Goal: Information Seeking & Learning: Learn about a topic

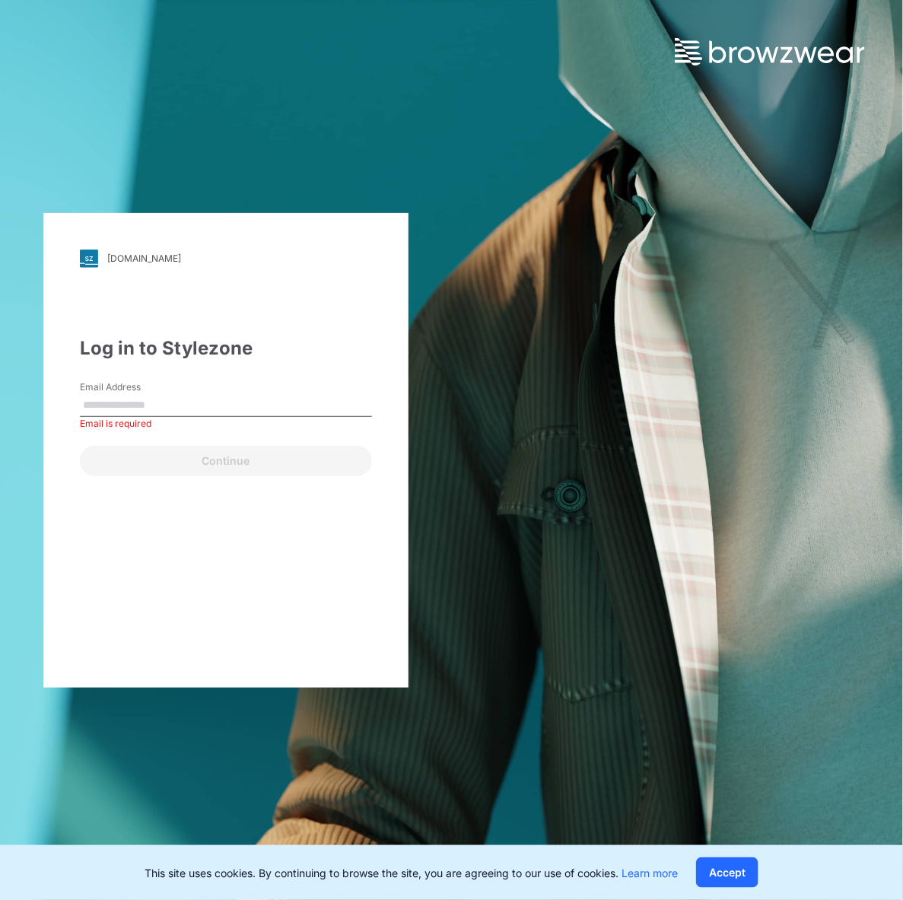
click at [149, 403] on input "Email Address" at bounding box center [226, 405] width 292 height 23
paste input "**********"
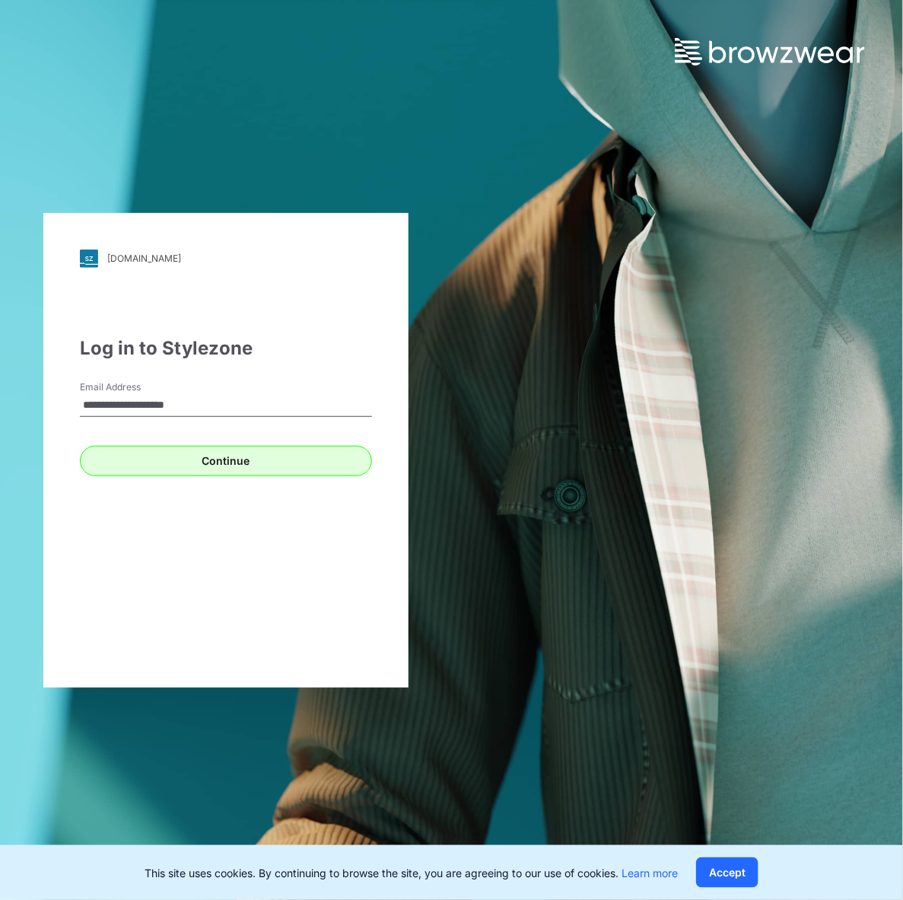
type input "**********"
click at [173, 466] on button "Continue" at bounding box center [226, 461] width 292 height 30
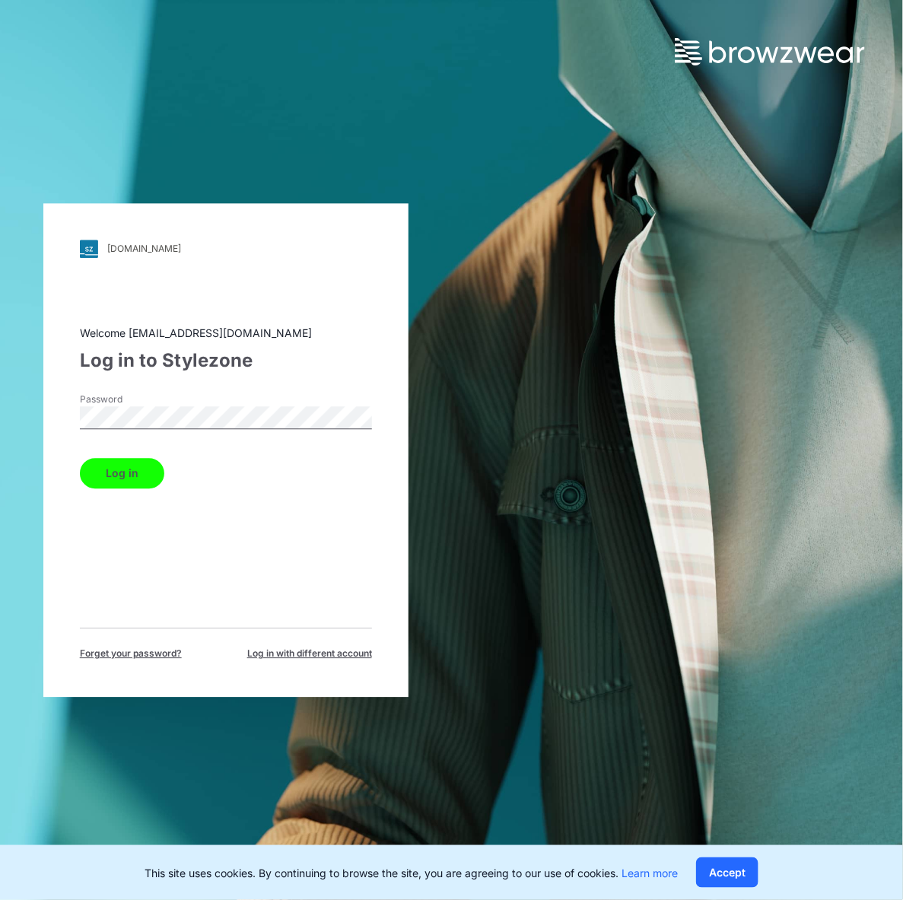
click at [103, 479] on button "Log in" at bounding box center [122, 473] width 84 height 30
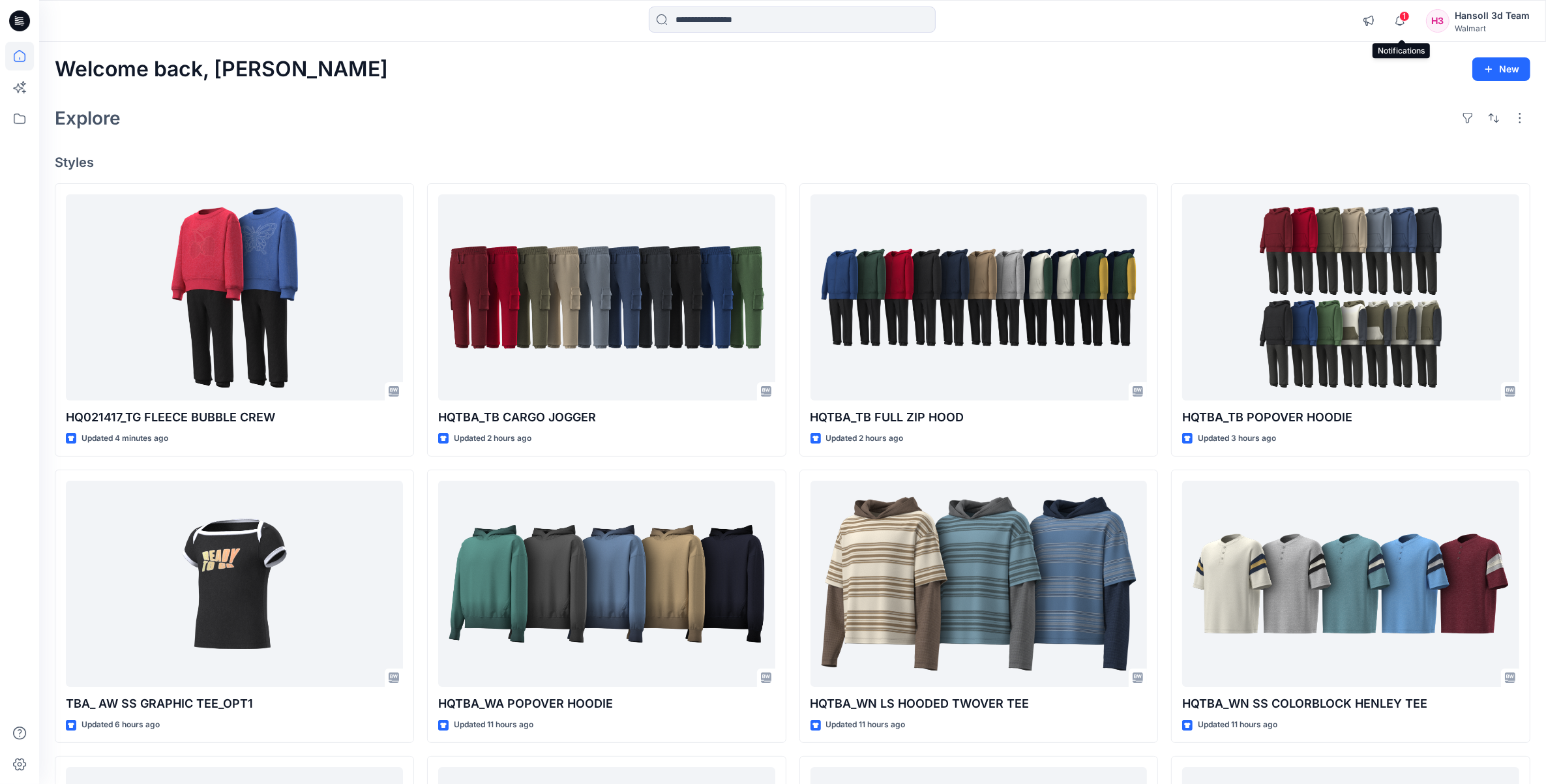
click at [773, 15] on span "1" at bounding box center [1405, 16] width 10 height 10
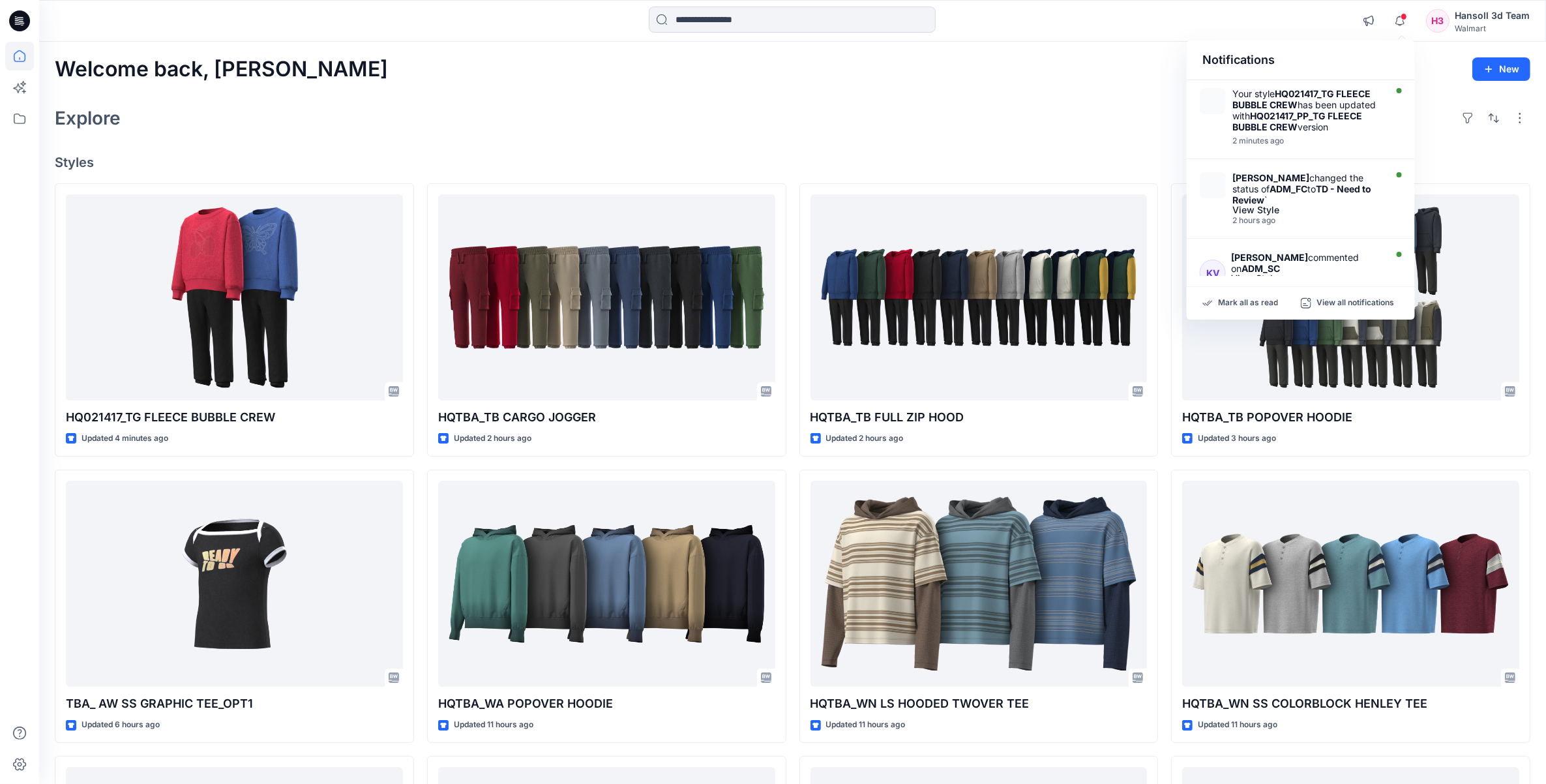
click at [773, 108] on div "Explore" at bounding box center [793, 117] width 1476 height 32
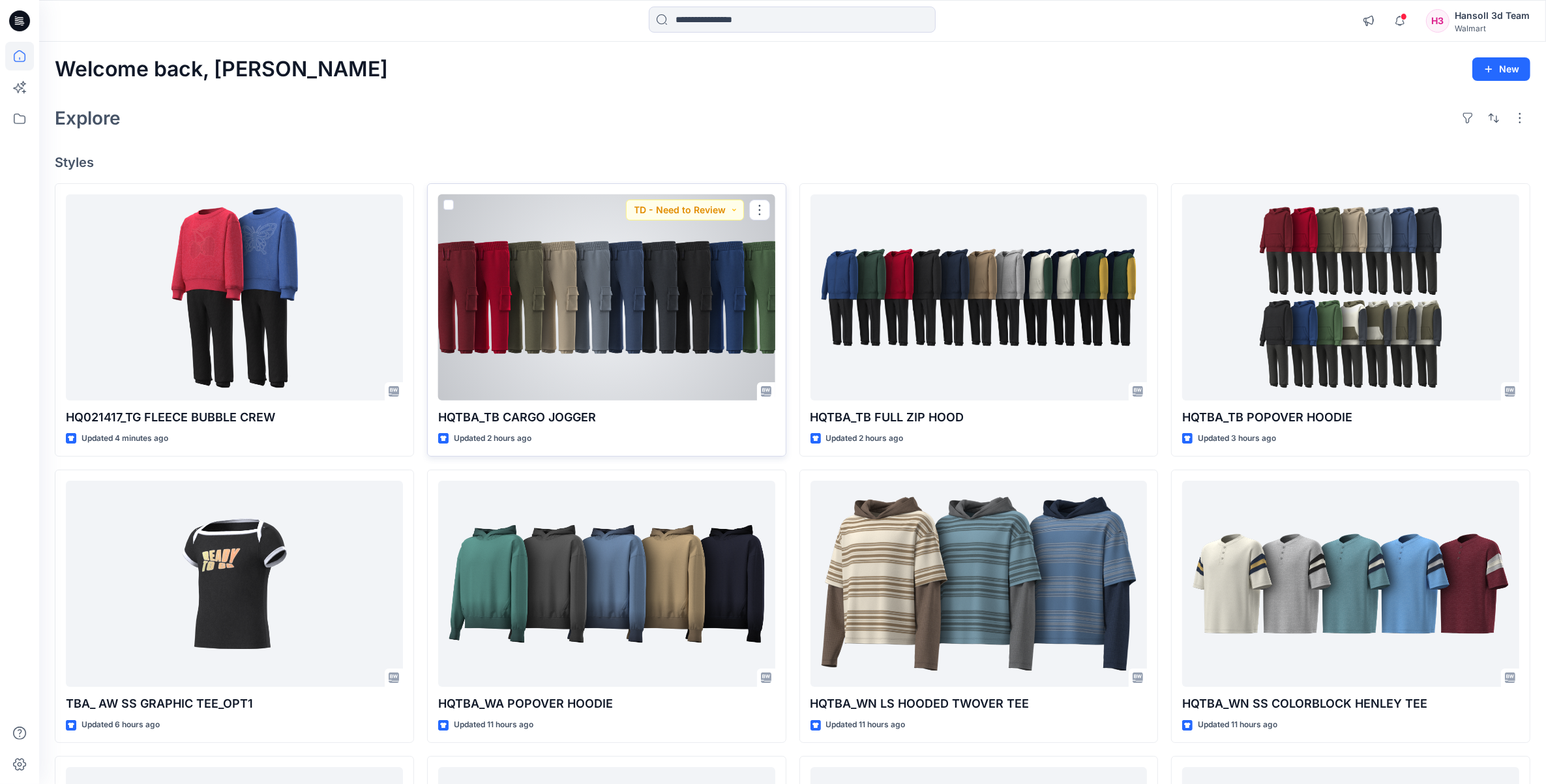
click at [706, 304] on div at bounding box center [606, 297] width 337 height 206
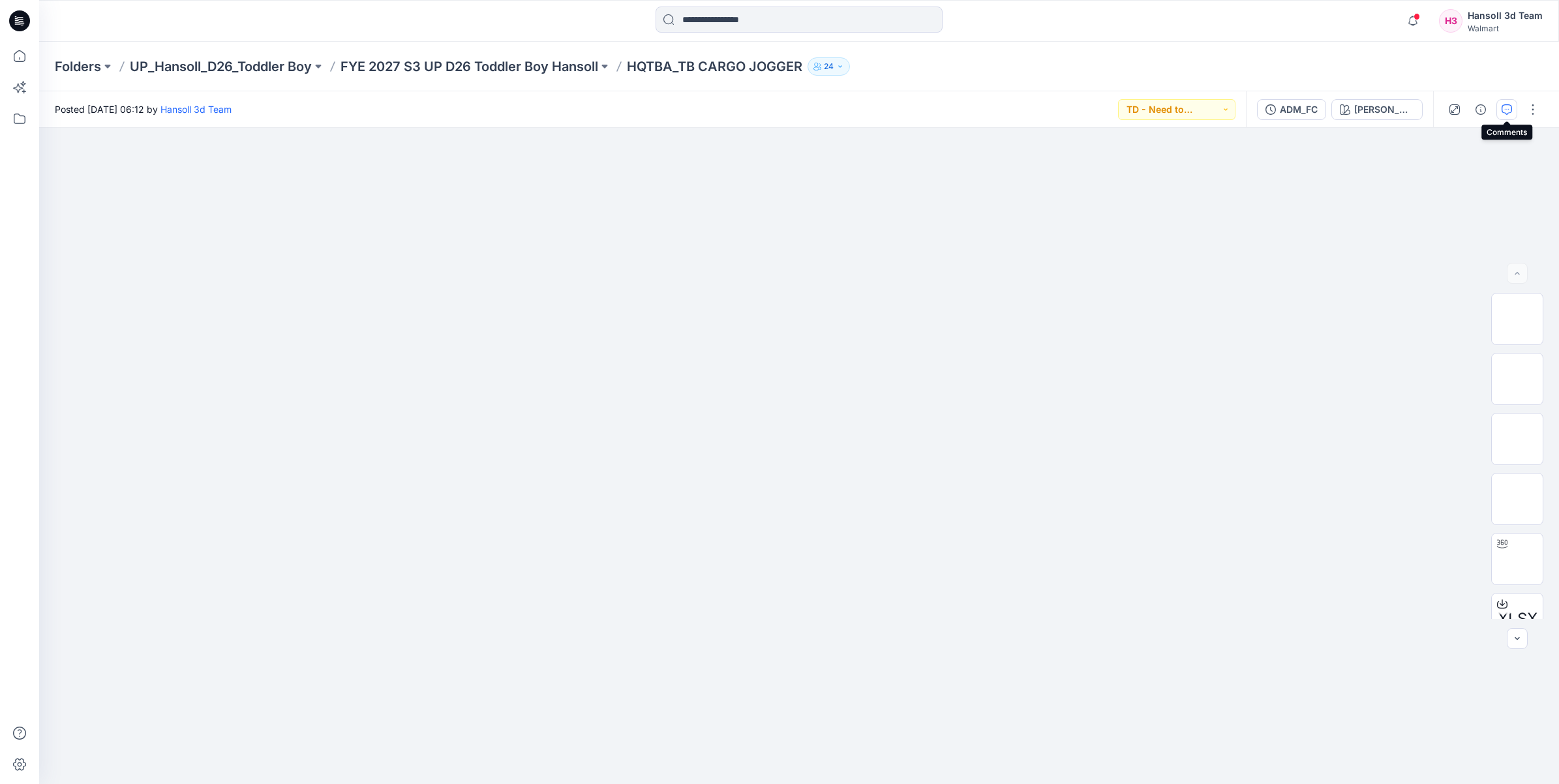
click at [773, 108] on icon "button" at bounding box center [1507, 110] width 10 height 10
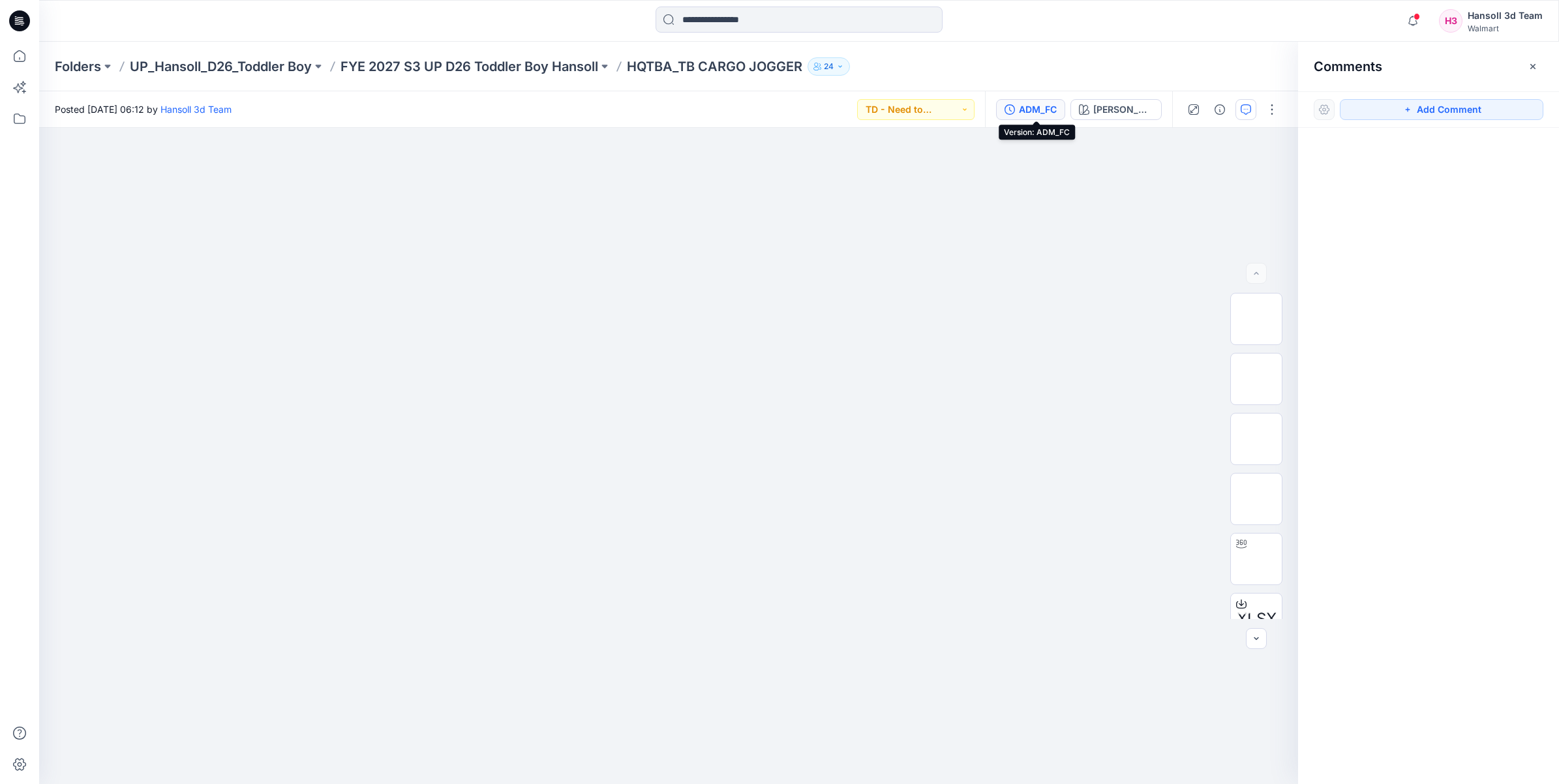
click at [773, 111] on div "ADM_FC" at bounding box center [1038, 109] width 38 height 15
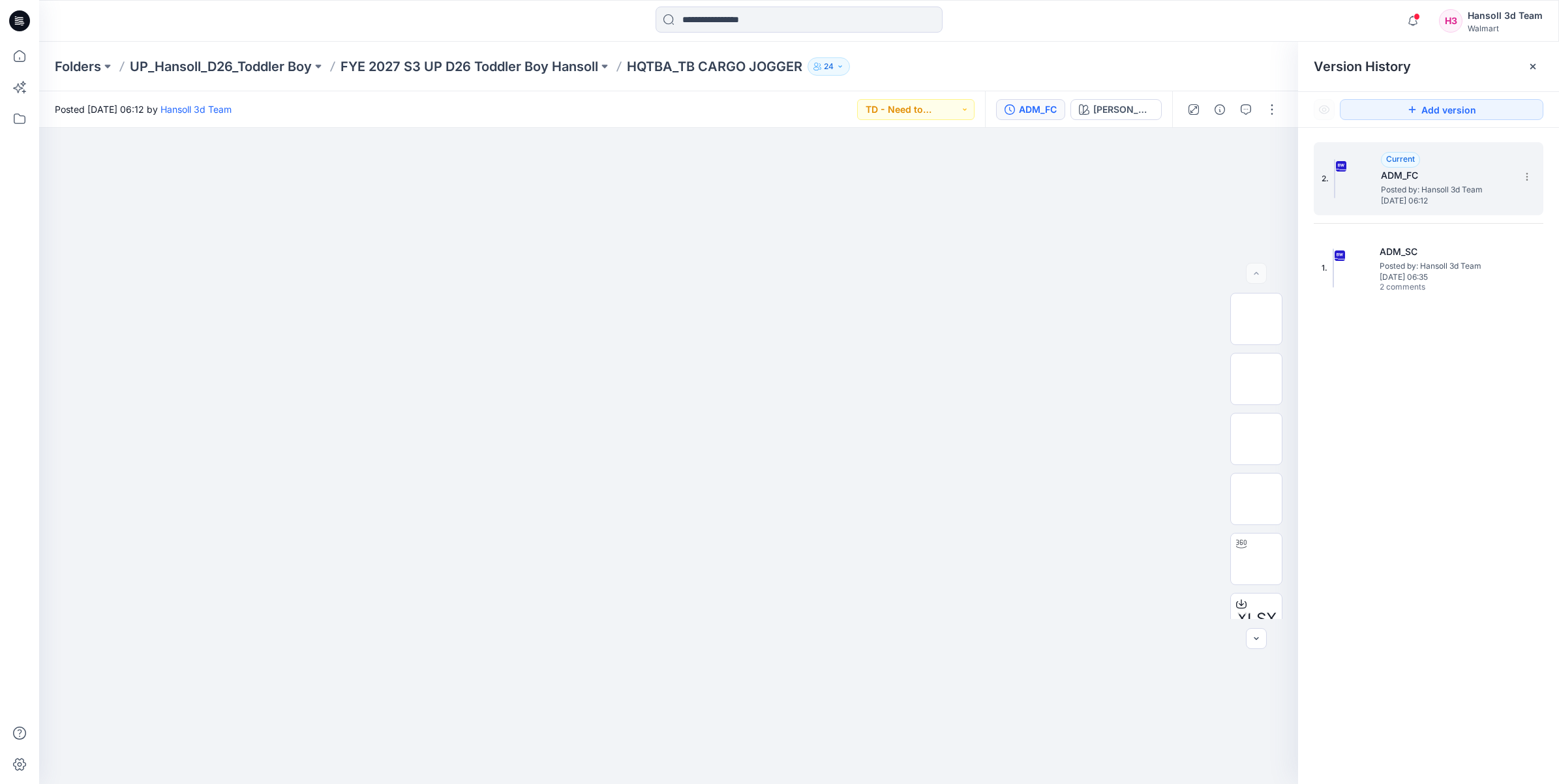
click at [773, 189] on span "Posted by: Hansoll 3d Team" at bounding box center [1446, 189] width 130 height 13
click at [773, 272] on span "[DATE] 06:35" at bounding box center [1444, 277] width 130 height 9
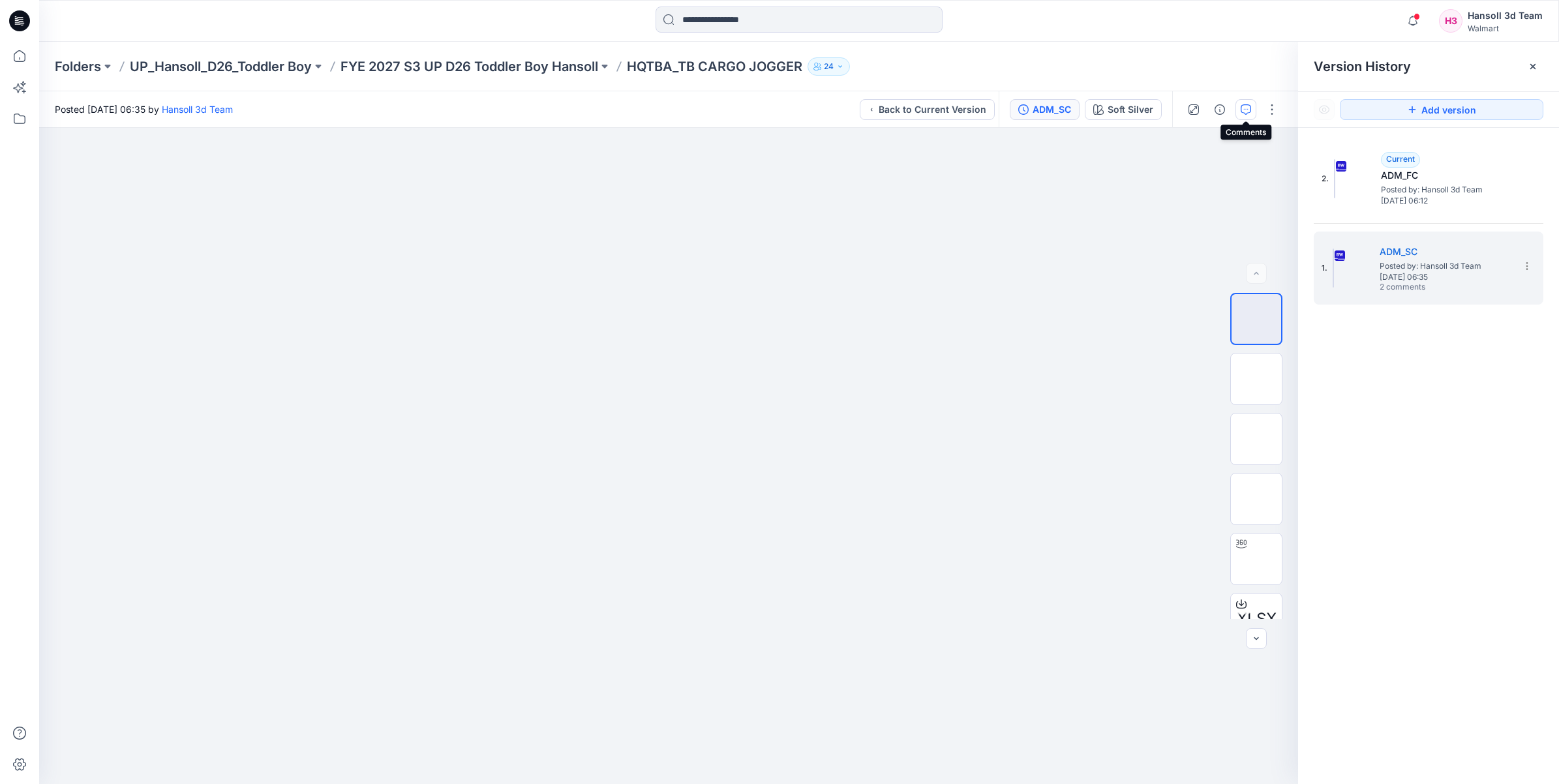
click at [773, 108] on icon "button" at bounding box center [1245, 110] width 10 height 10
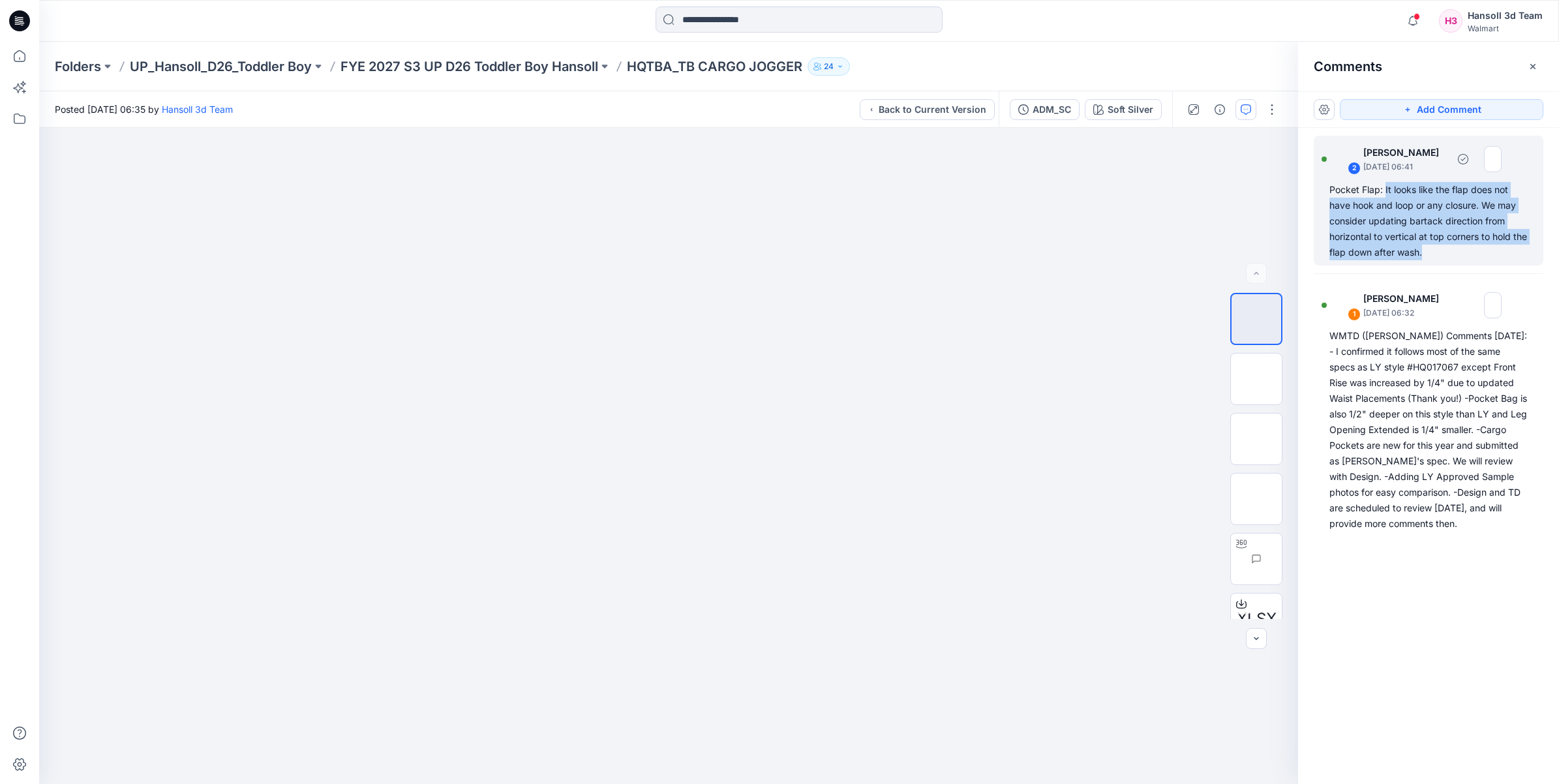
drag, startPoint x: 1445, startPoint y: 251, endPoint x: 1384, endPoint y: 196, distance: 82.1
click at [773, 196] on div "Pocket Flap: It looks like the flap does not have hook and loop or any closure.…" at bounding box center [1428, 220] width 198 height 78
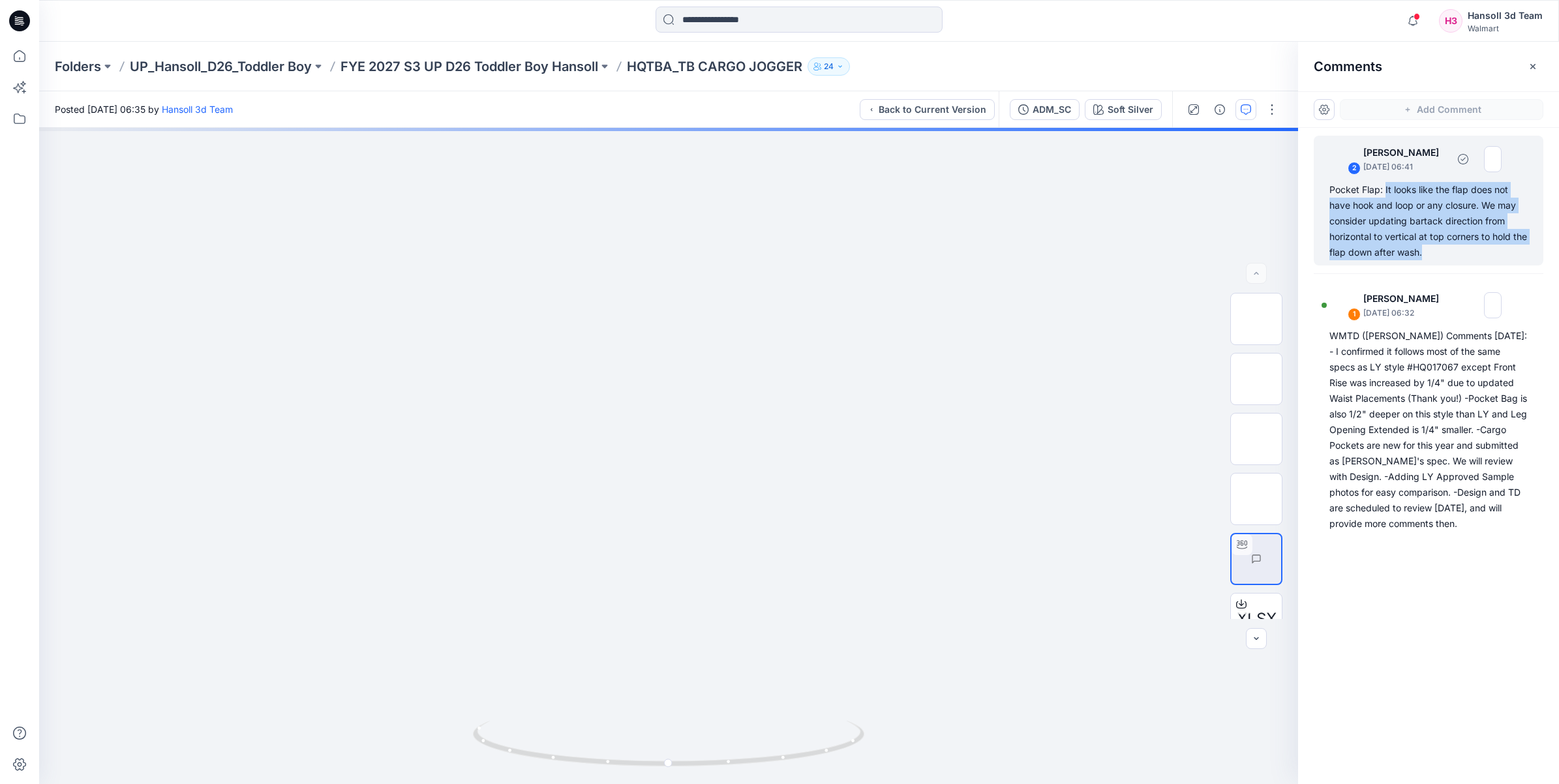
drag, startPoint x: 1384, startPoint y: 196, endPoint x: 1411, endPoint y: 222, distance: 37.5
copy div "It looks like the flap does not have hook and loop or any closure. We may consi…"
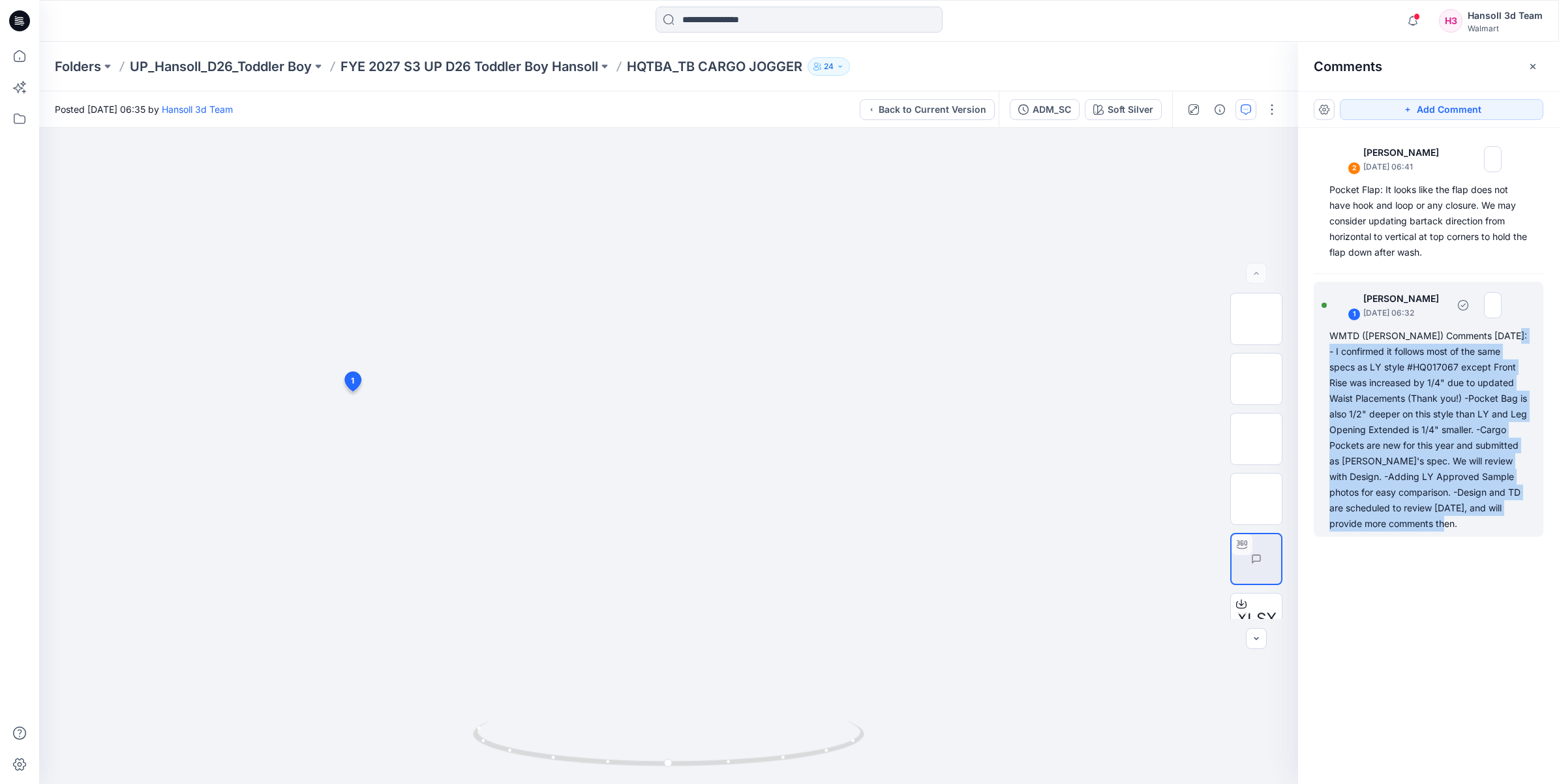
drag, startPoint x: 1448, startPoint y: 525, endPoint x: 1491, endPoint y: 337, distance: 192.9
click at [773, 337] on div "WMTD ([PERSON_NAME]) Comments [DATE]: - I confirmed it follows most of the same…" at bounding box center [1428, 429] width 198 height 203
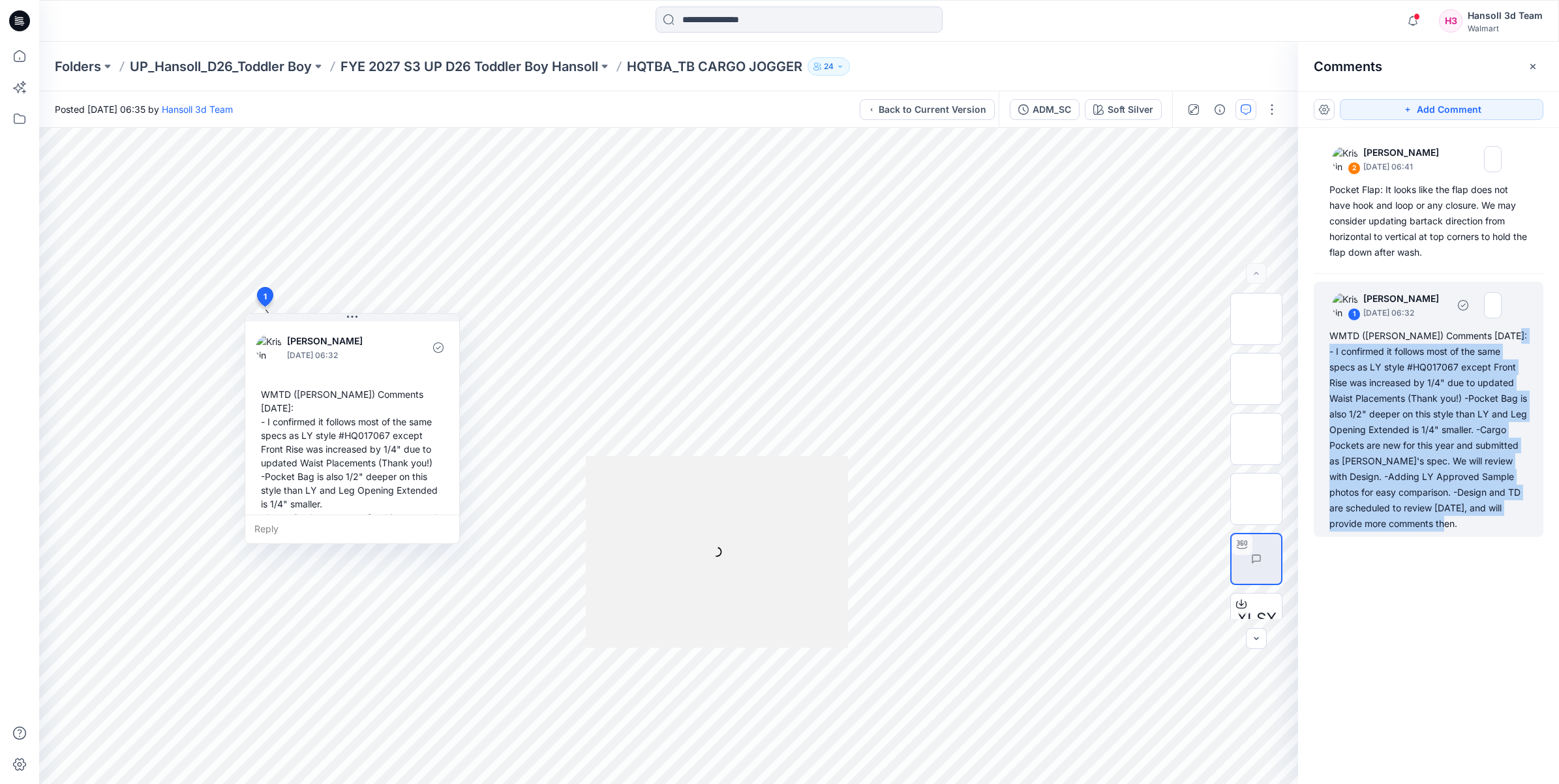
drag, startPoint x: 1461, startPoint y: 381, endPoint x: 1433, endPoint y: 418, distance: 46.4
copy div "I confirmed it follows most of the same specs as LY style #HQ017067 except Fron…"
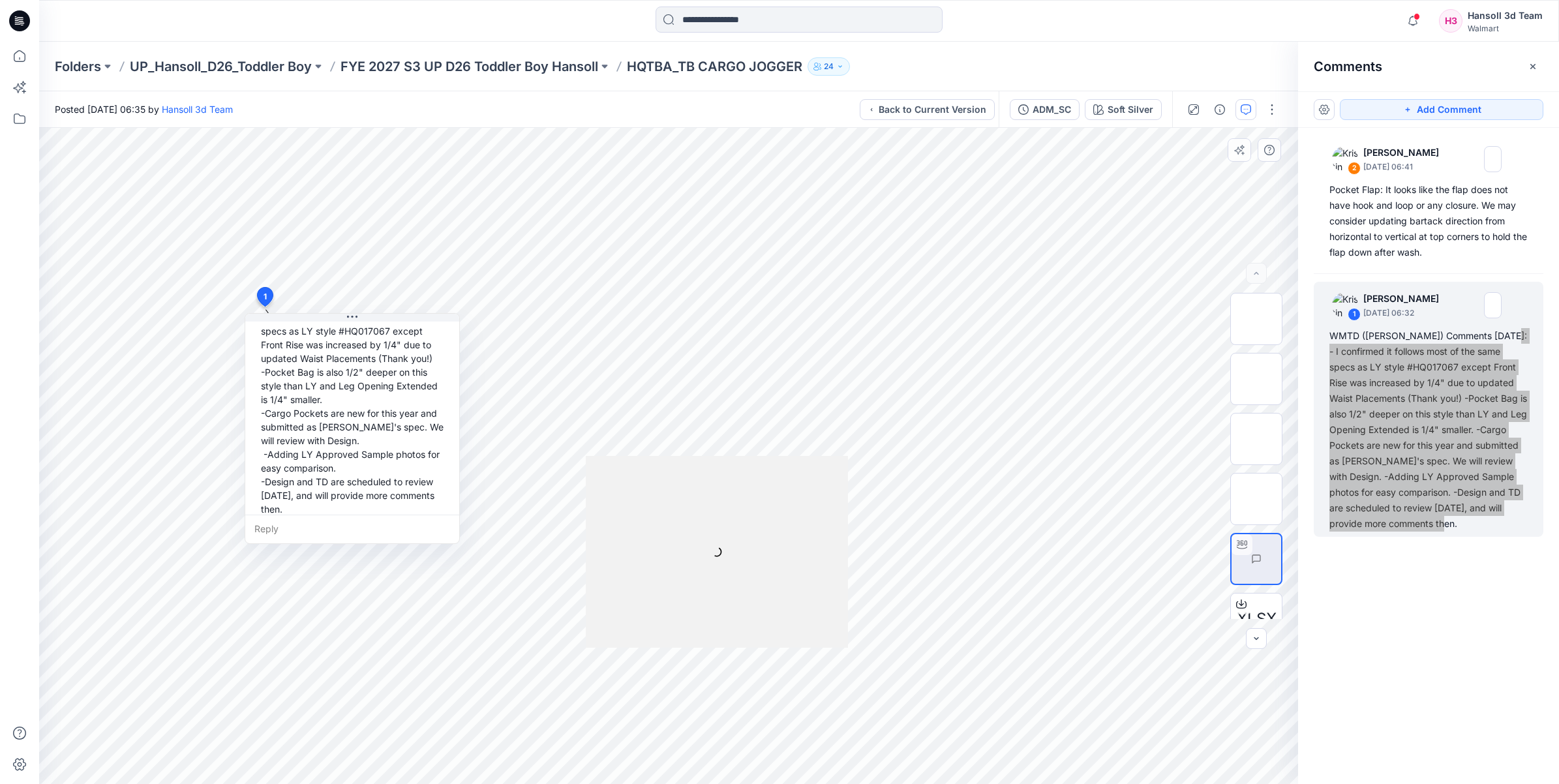
scroll to position [105, 0]
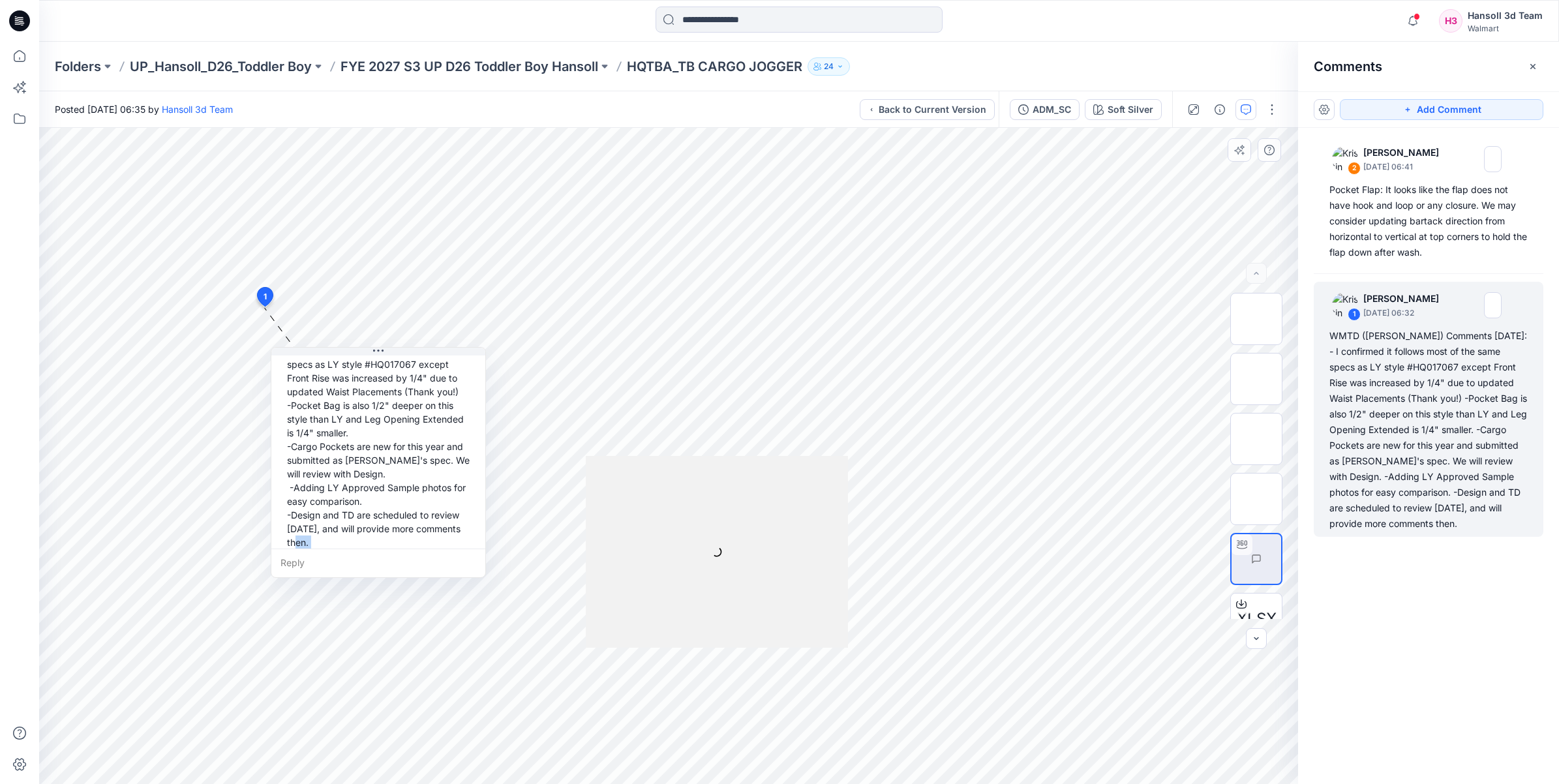
drag, startPoint x: 344, startPoint y: 498, endPoint x: 369, endPoint y: 531, distance: 41.4
click at [369, 531] on div "WMTD ([PERSON_NAME]) Comments [DATE]: - I confirmed it follows most of the same…" at bounding box center [378, 433] width 193 height 243
drag, startPoint x: 361, startPoint y: 529, endPoint x: 350, endPoint y: 529, distance: 11.0
click at [350, 529] on div "WMTD ([PERSON_NAME]) Comments [DATE]: - I confirmed it follows most of the same…" at bounding box center [367, 433] width 193 height 243
click at [340, 526] on div "WMTD ([PERSON_NAME]) Comments [DATE]: - I confirmed it follows most of the same…" at bounding box center [367, 433] width 193 height 243
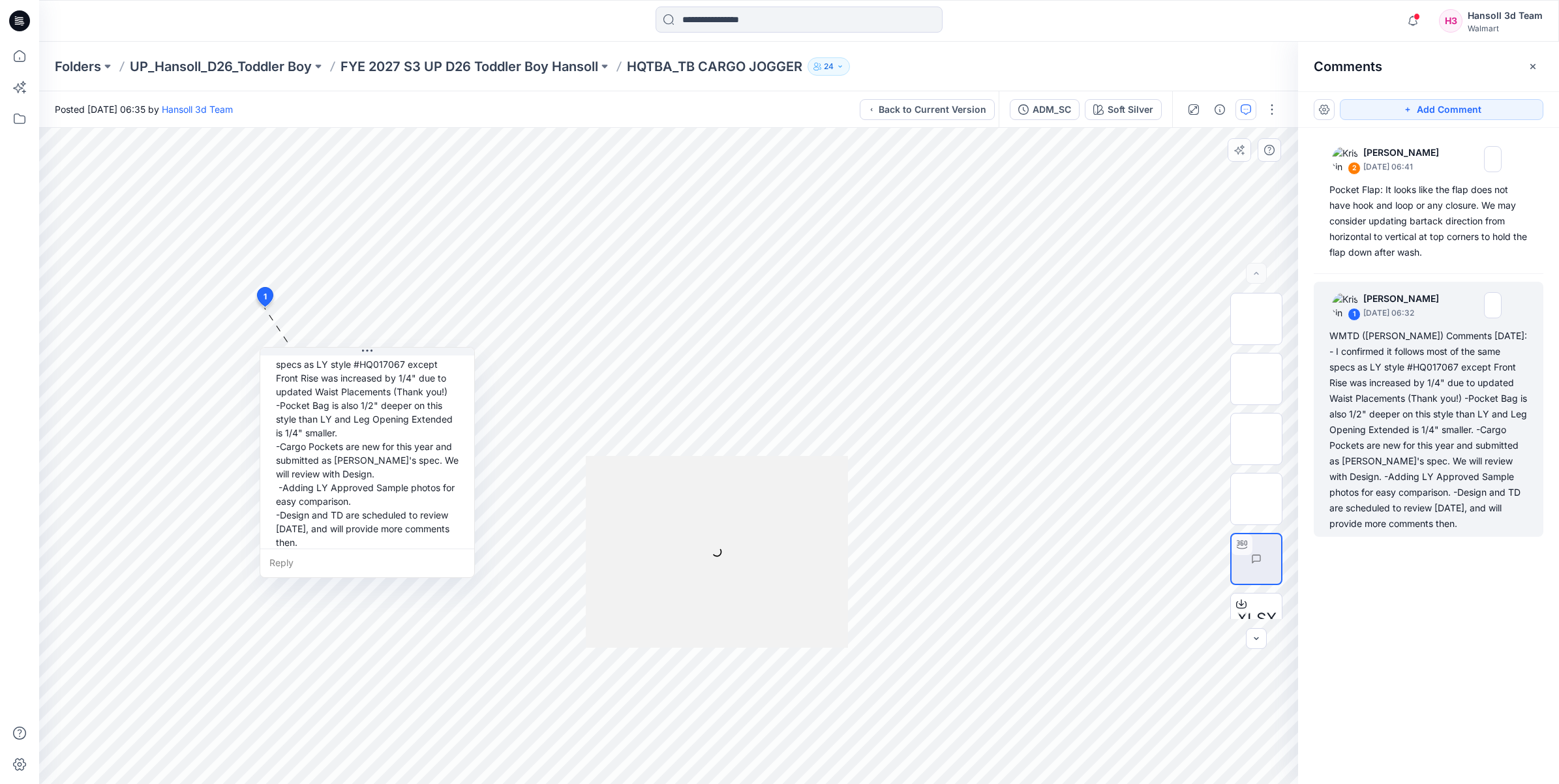
scroll to position [0, 0]
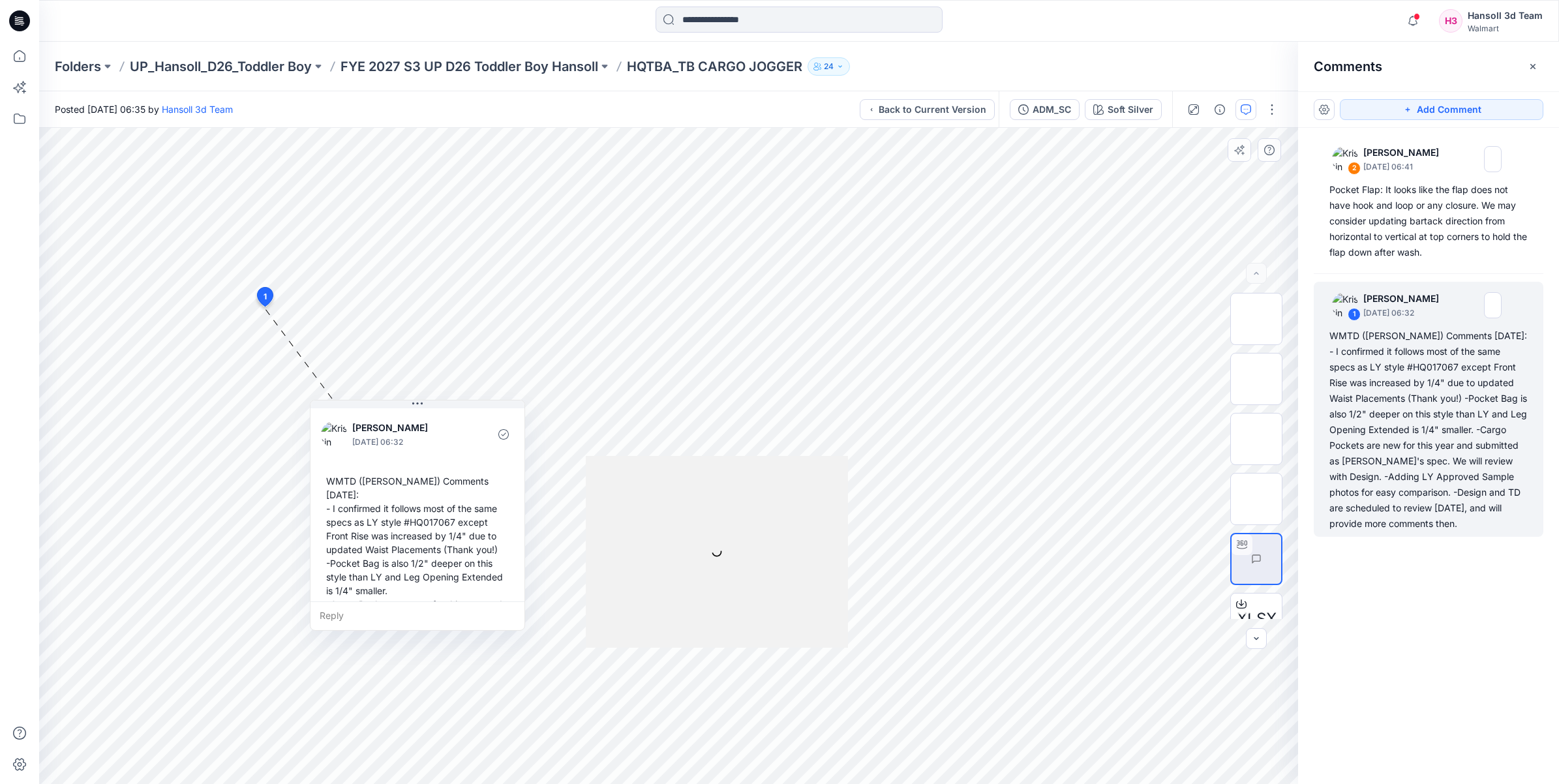
drag, startPoint x: 273, startPoint y: 428, endPoint x: 323, endPoint y: 481, distance: 72.9
click at [323, 481] on div "WMTD ([PERSON_NAME]) Comments [DATE]: - I confirmed it follows most of the same…" at bounding box center [417, 590] width 193 height 243
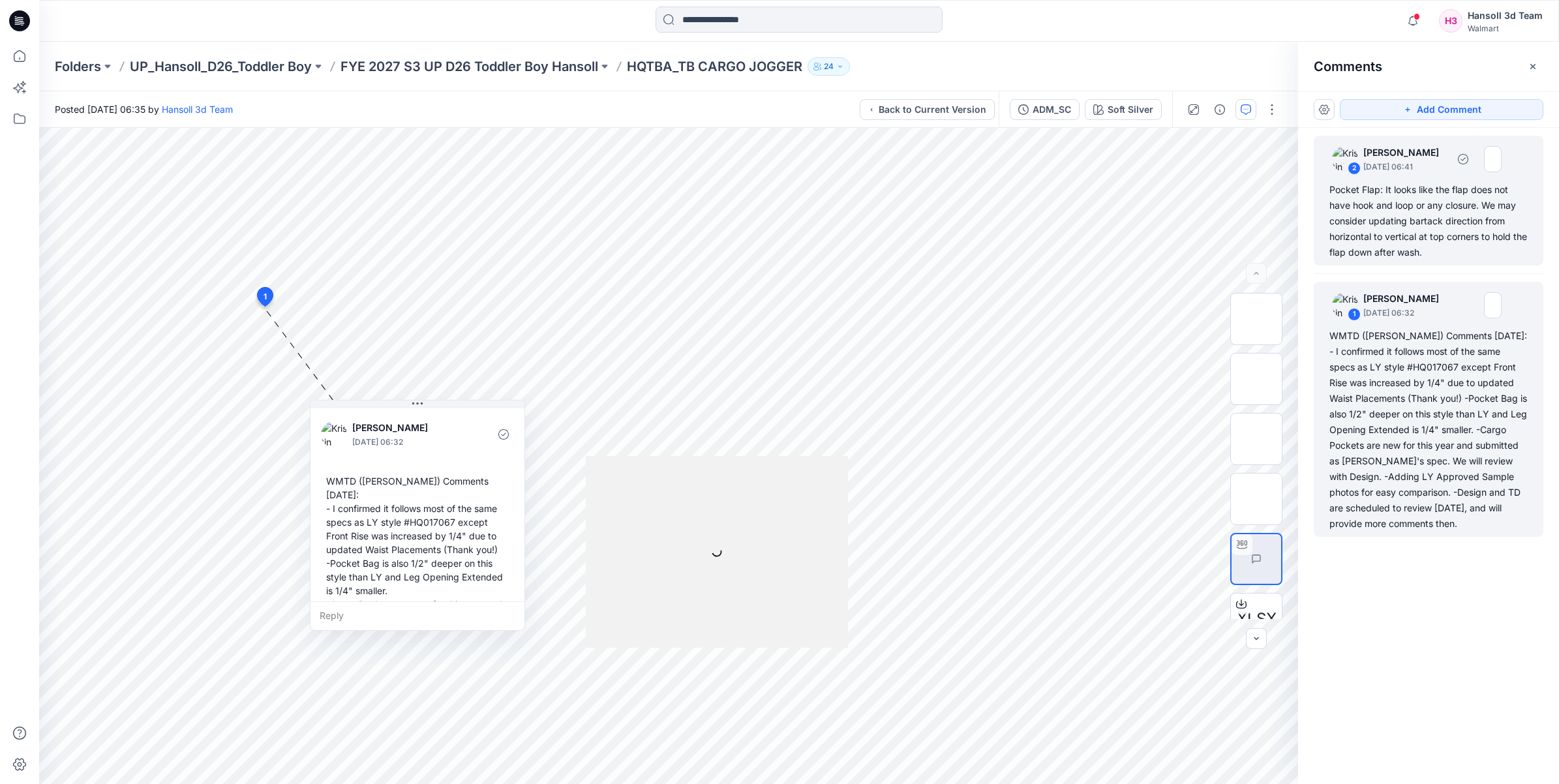
click at [773, 209] on div "Pocket Flap: It looks like the flap does not have hook and loop or any closure.…" at bounding box center [1428, 220] width 198 height 78
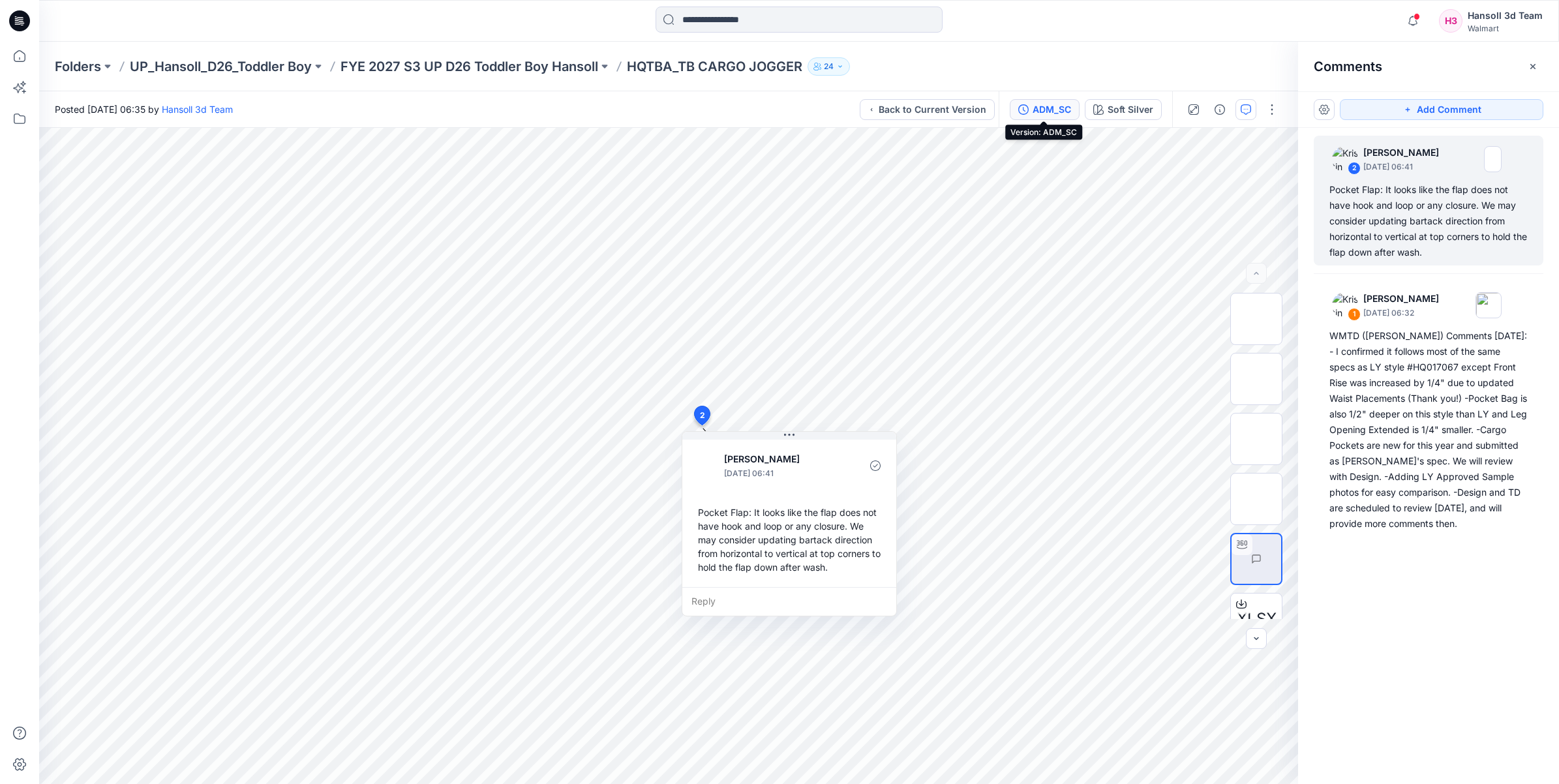
click at [773, 106] on div "ADM_SC" at bounding box center [1052, 109] width 39 height 15
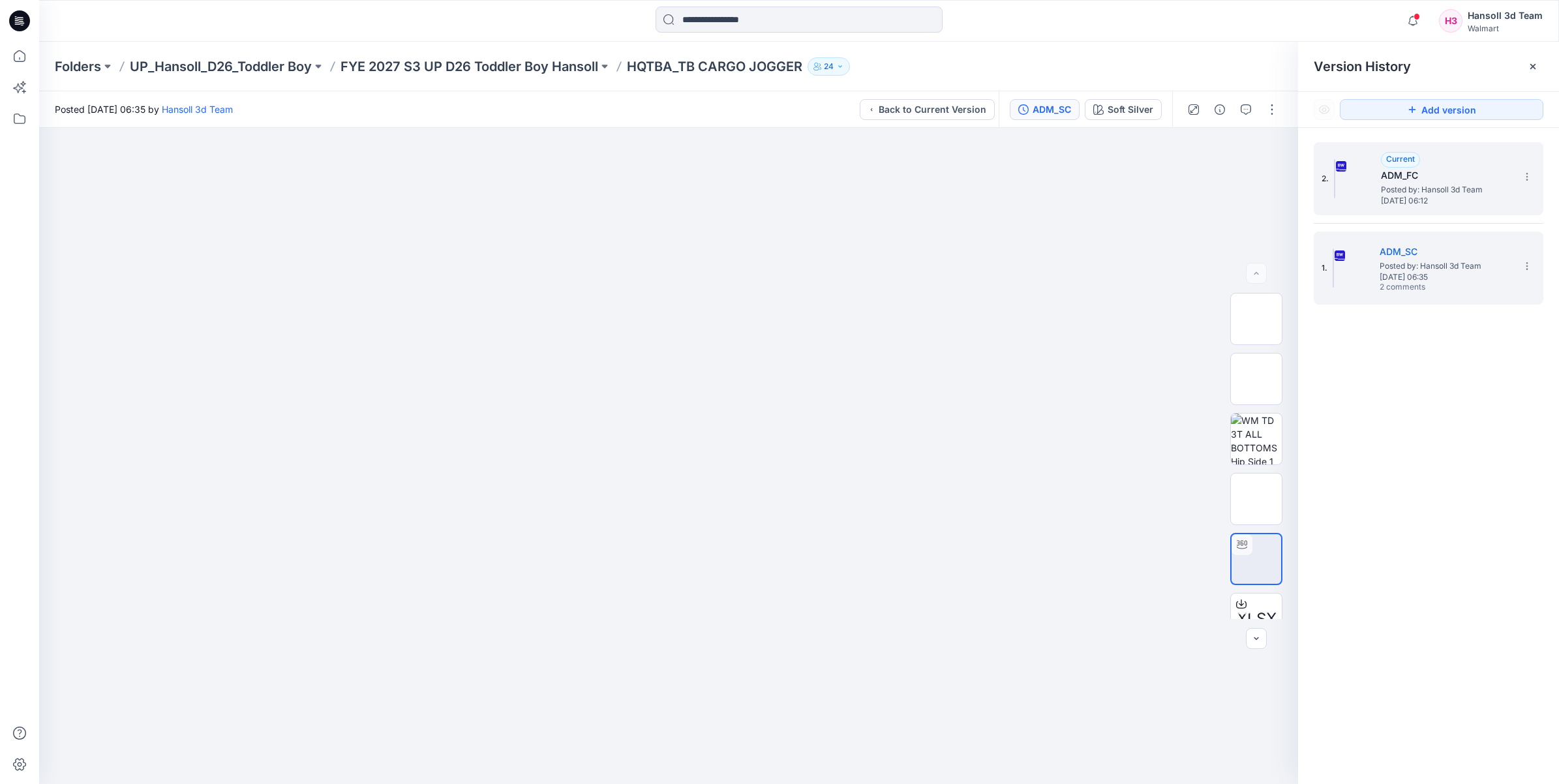
click at [773, 183] on span "Posted by: Hansoll 3d Team" at bounding box center [1446, 189] width 130 height 13
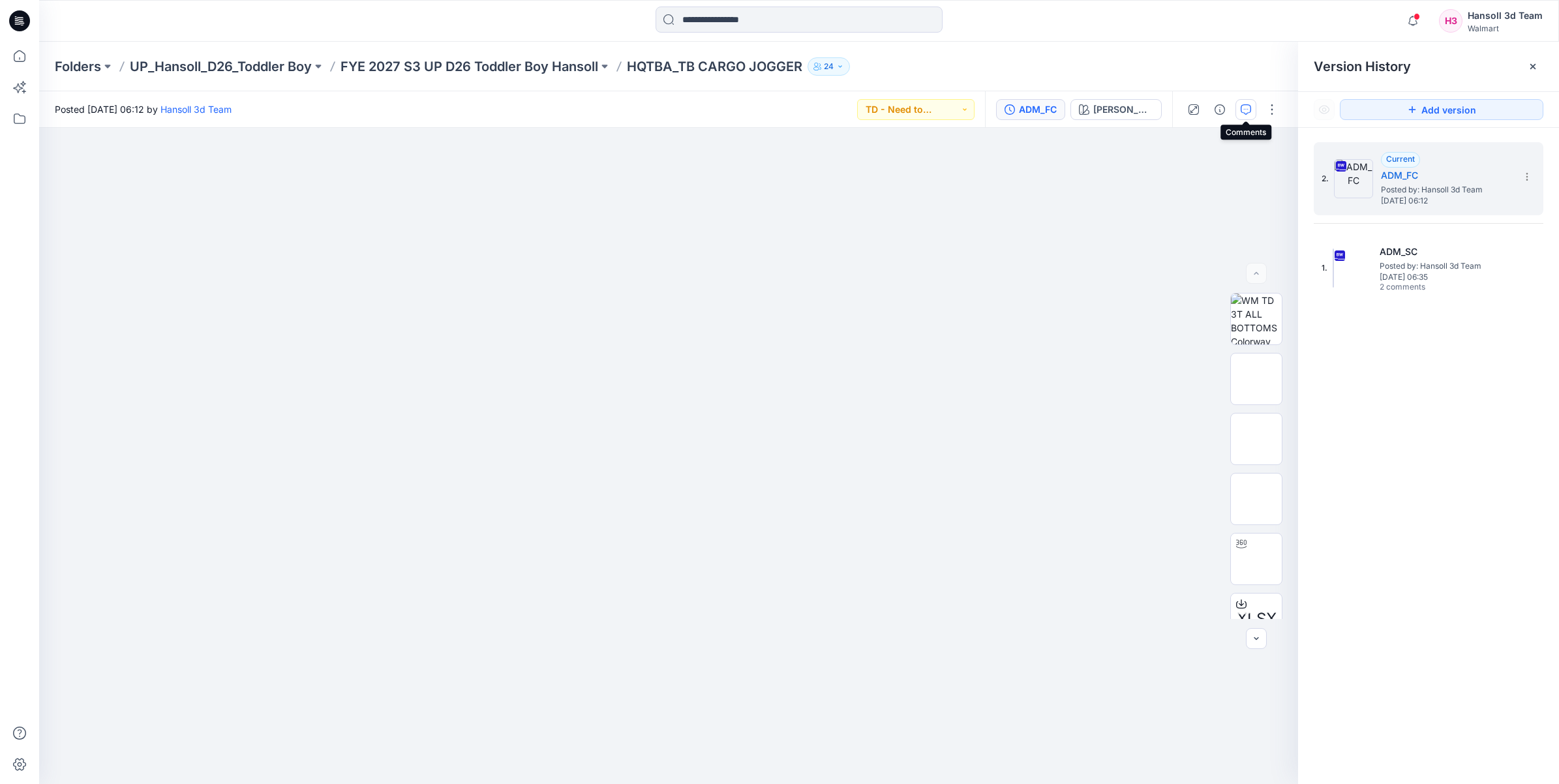
click at [773, 109] on icon "button" at bounding box center [1245, 110] width 10 height 10
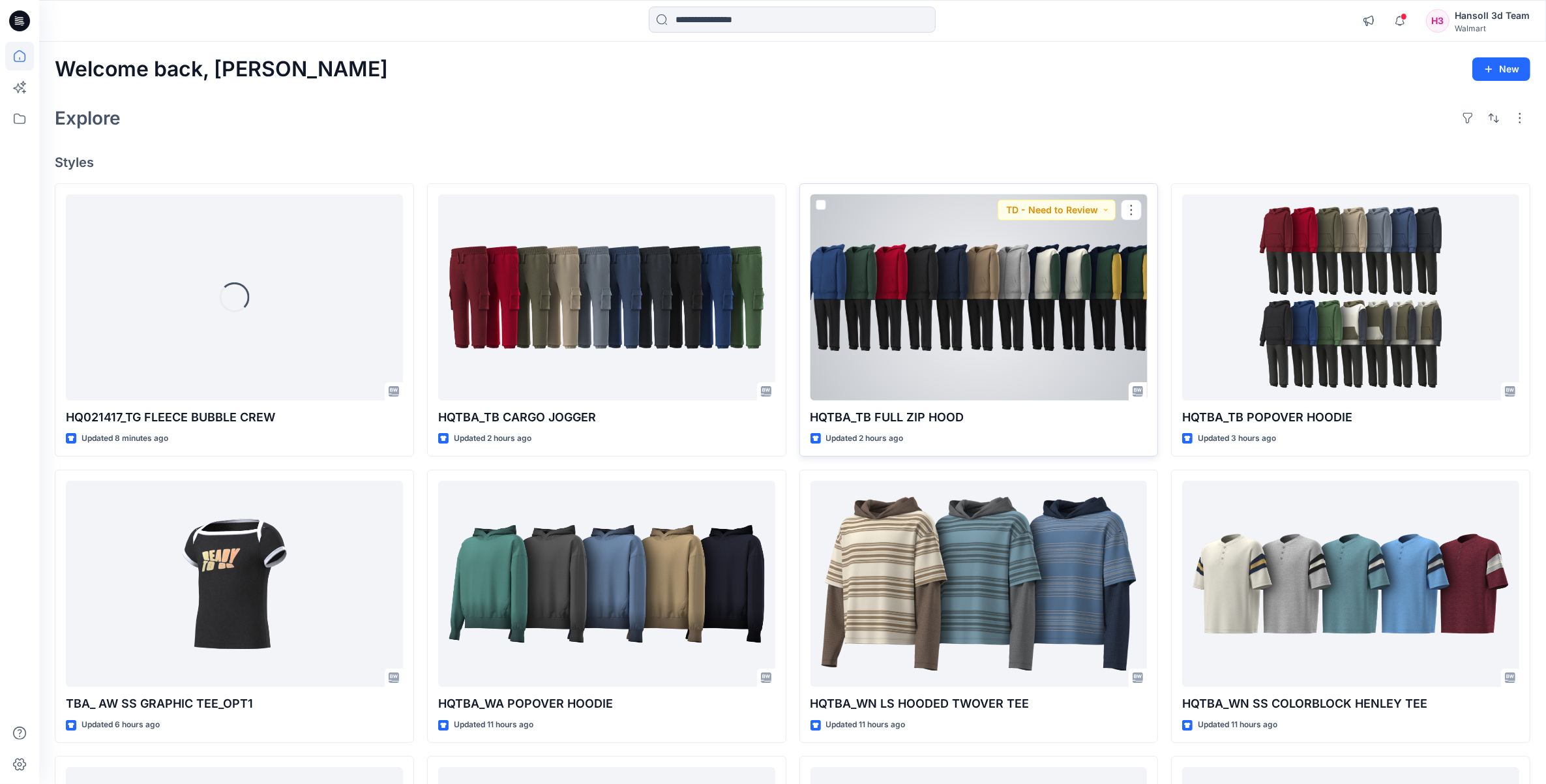
click at [773, 354] on div at bounding box center [979, 297] width 337 height 206
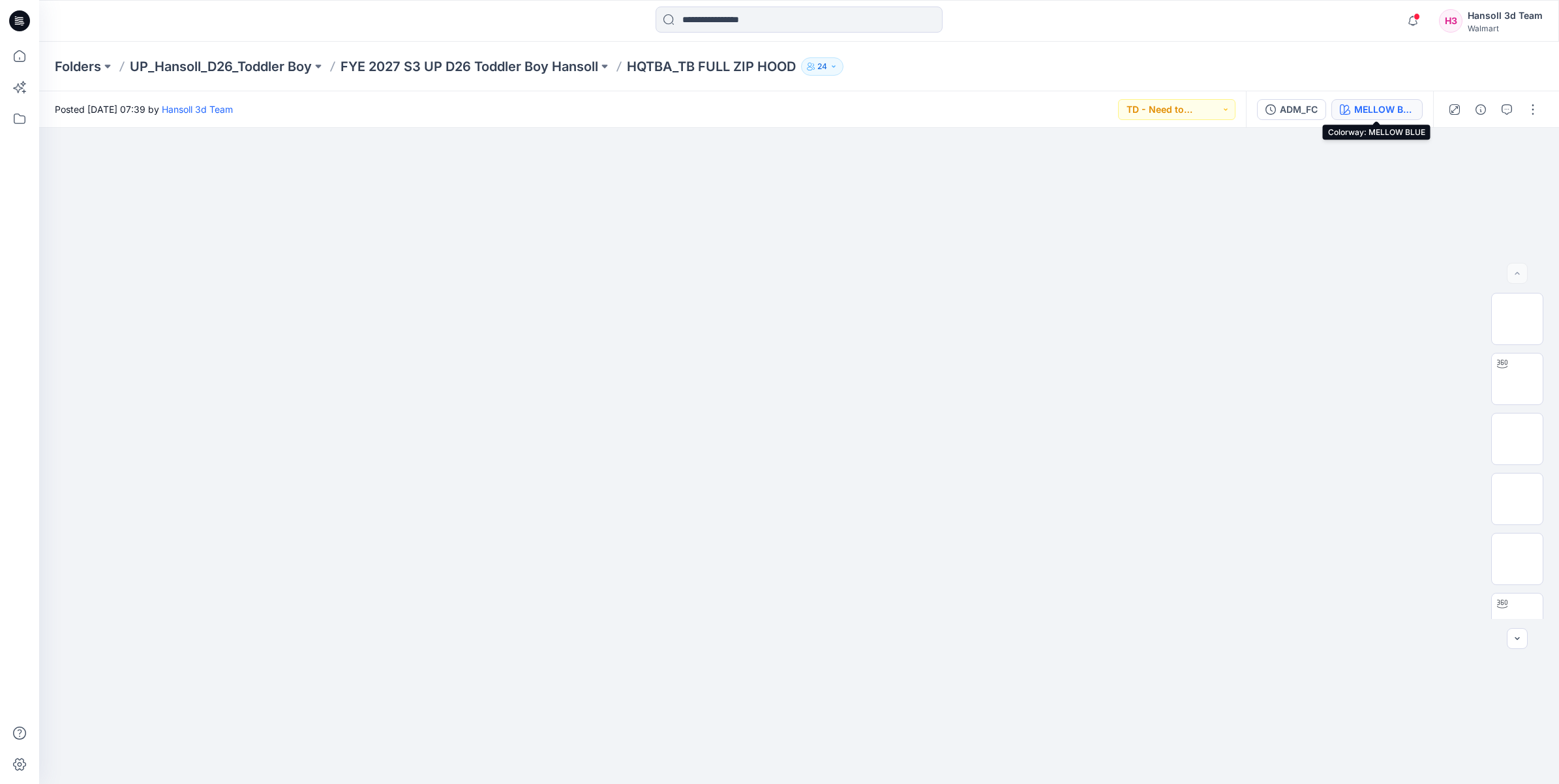
click at [773, 112] on button "MELLOW BLUE" at bounding box center [1376, 110] width 92 height 21
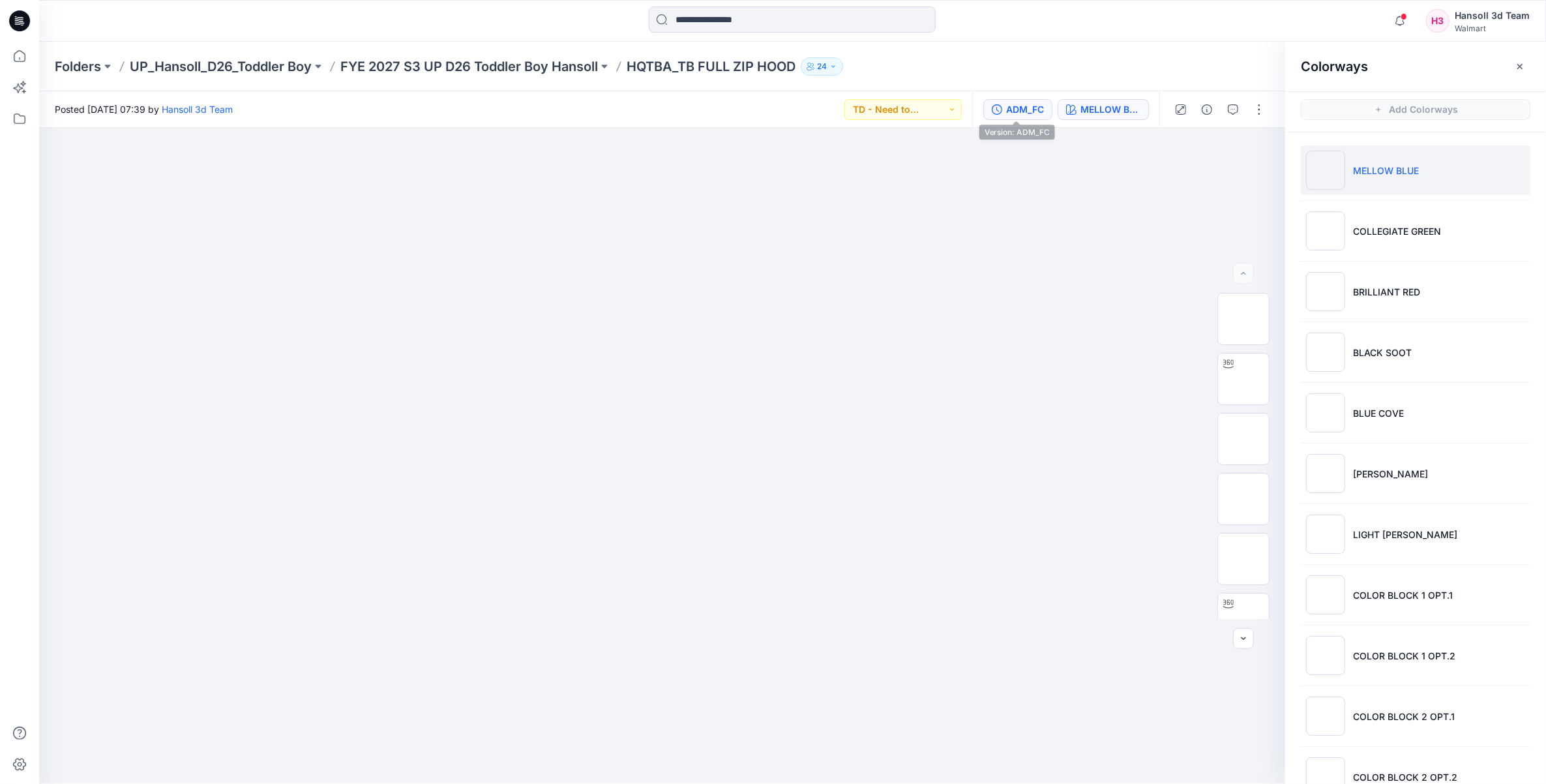
click at [773, 115] on div "ADM_FC" at bounding box center [1025, 109] width 38 height 15
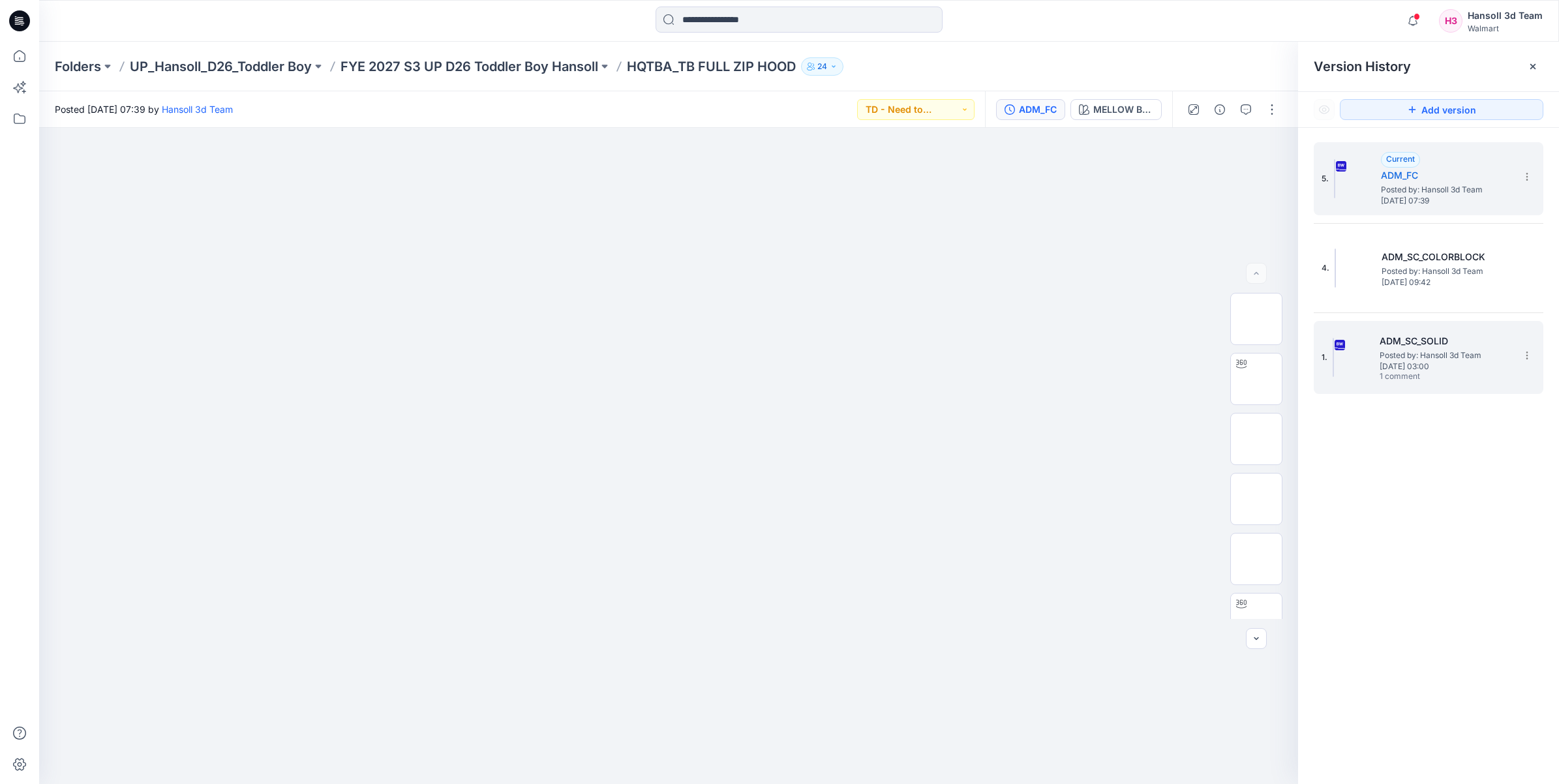
click at [773, 343] on h5 "ADM_SC_SOLID" at bounding box center [1444, 341] width 130 height 15
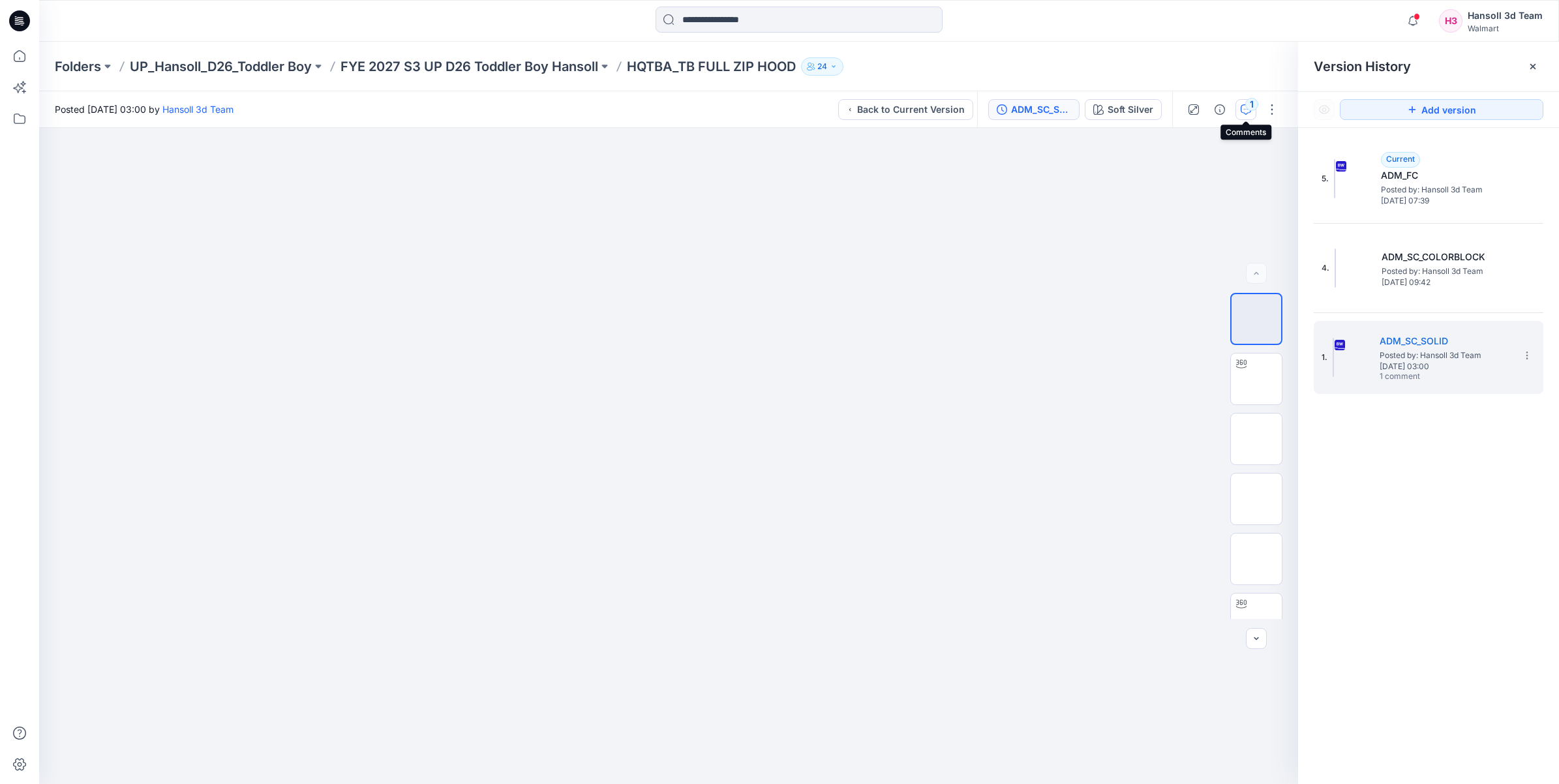
click at [773, 108] on icon "button" at bounding box center [1245, 110] width 10 height 10
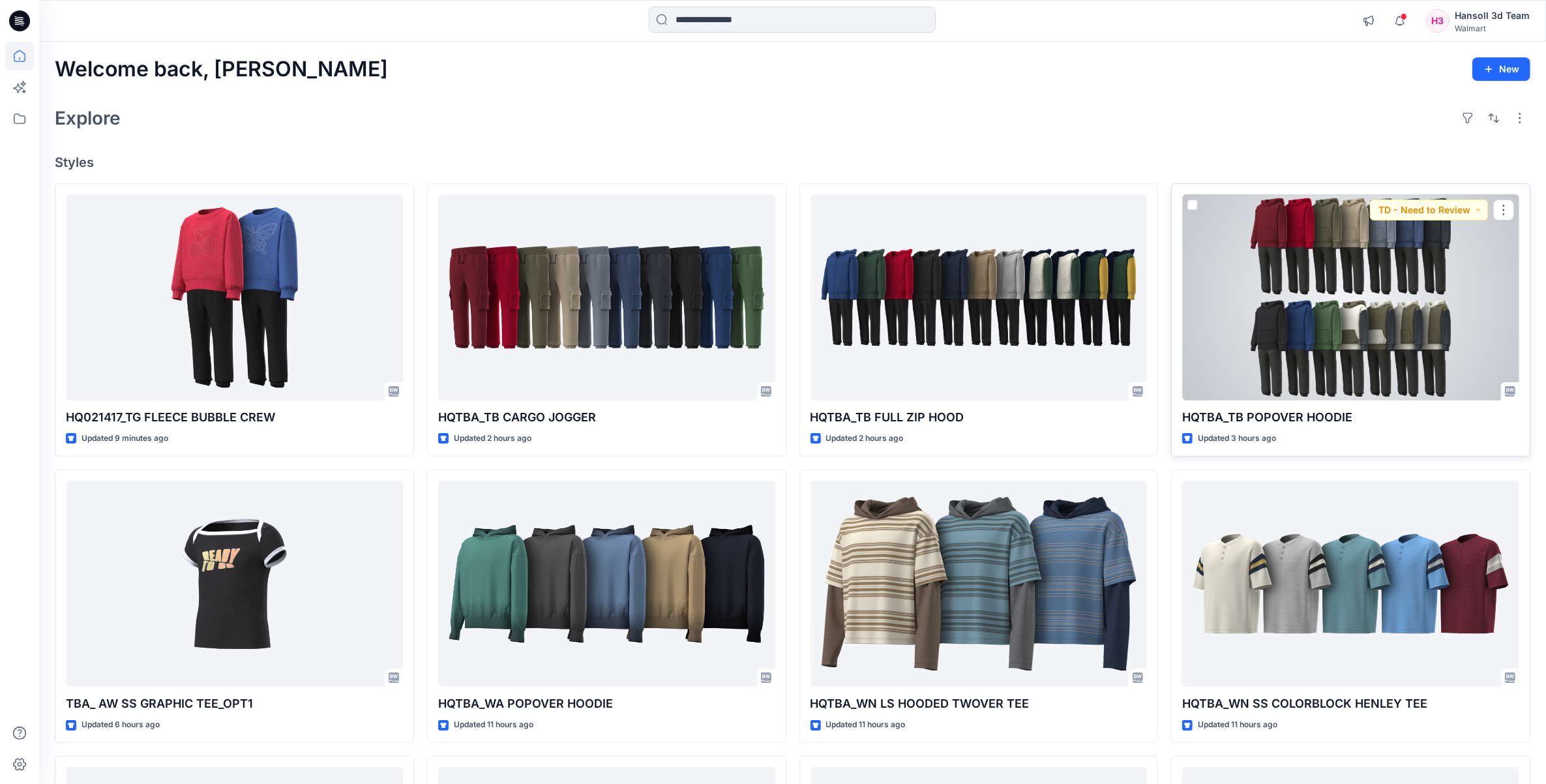
click at [773, 295] on div at bounding box center [1351, 297] width 337 height 206
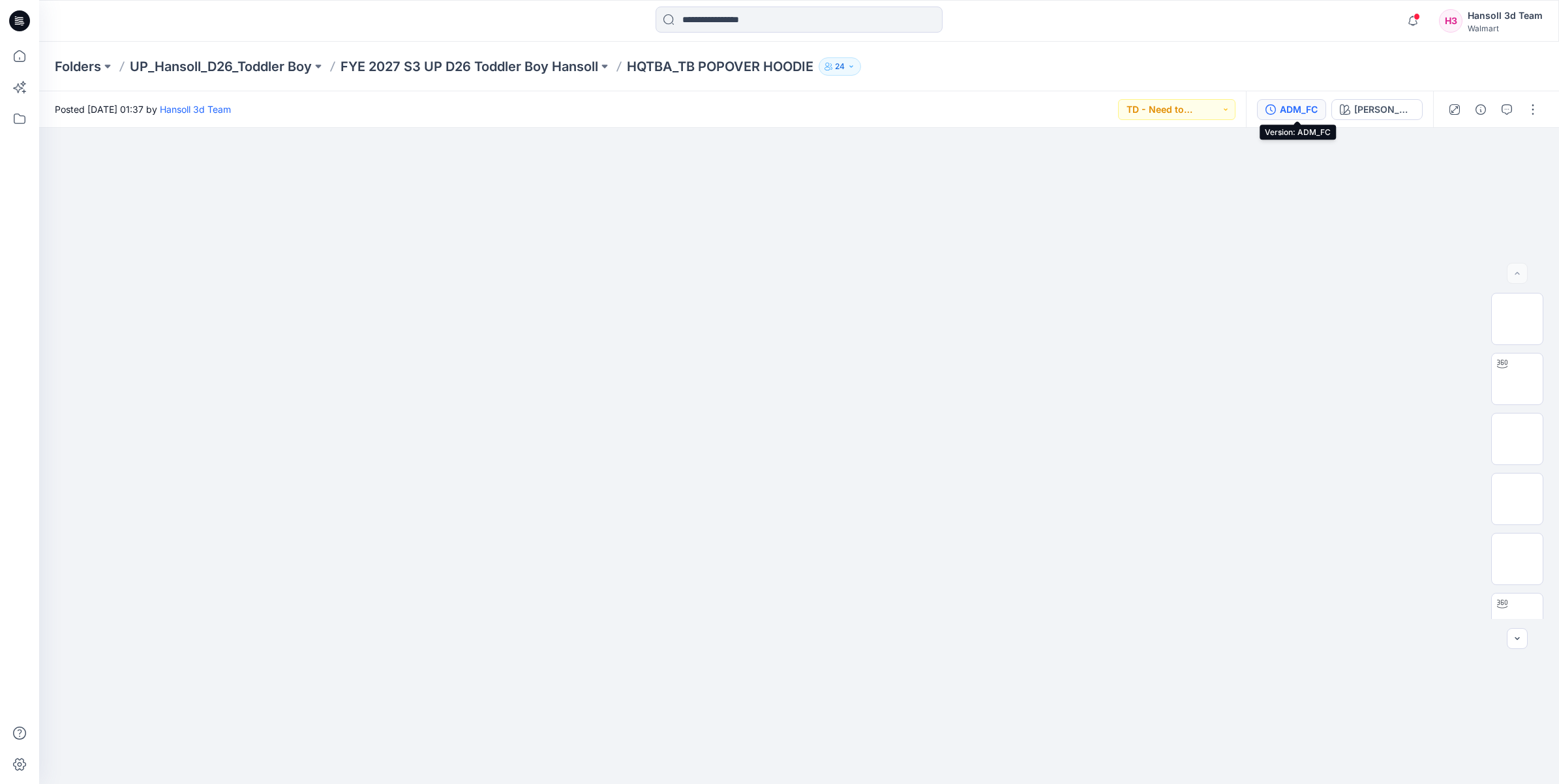
click at [773, 116] on div "ADM_FC" at bounding box center [1298, 109] width 38 height 15
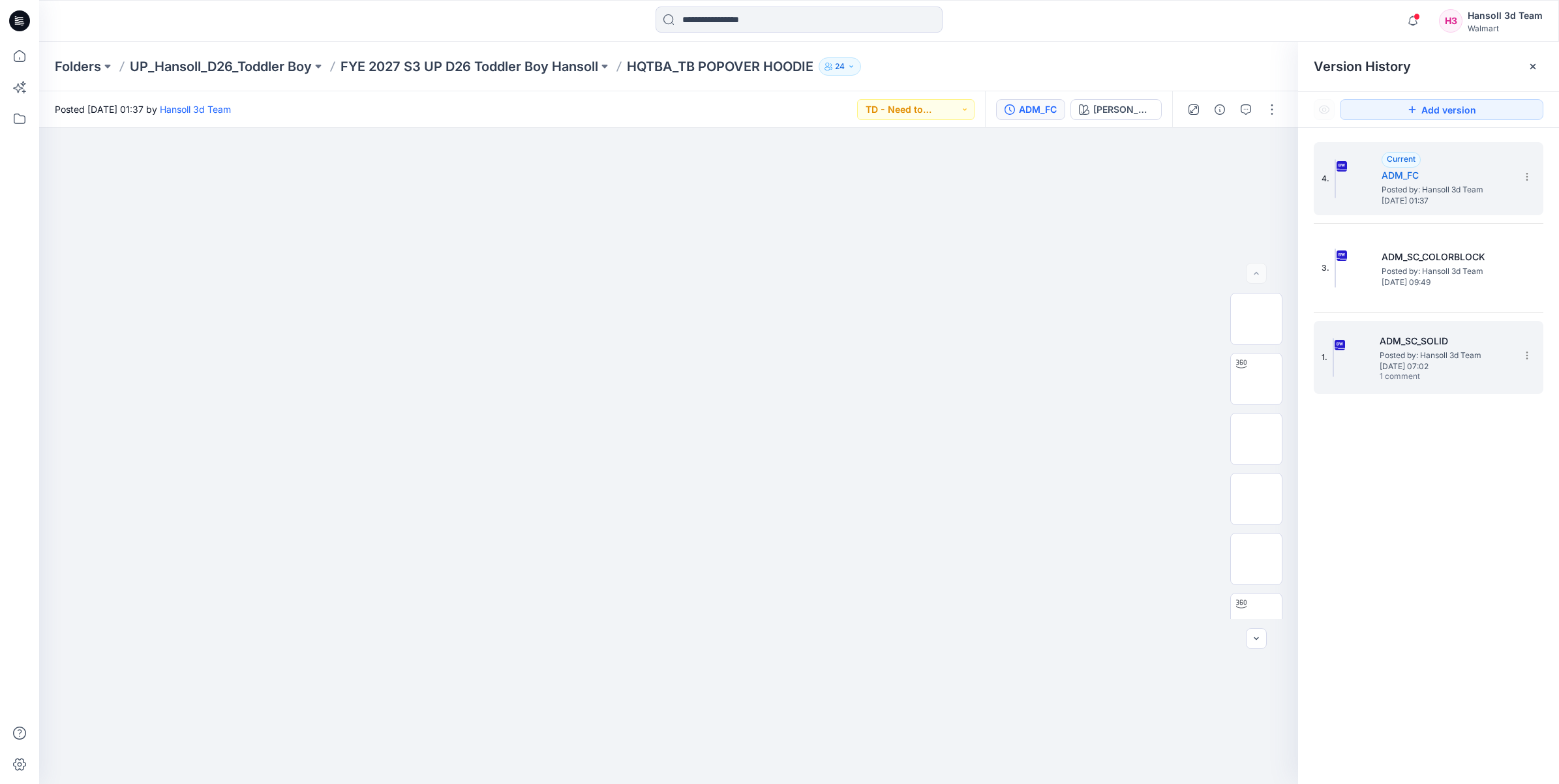
click at [773, 362] on span "[DATE] 07:02" at bounding box center [1444, 366] width 130 height 9
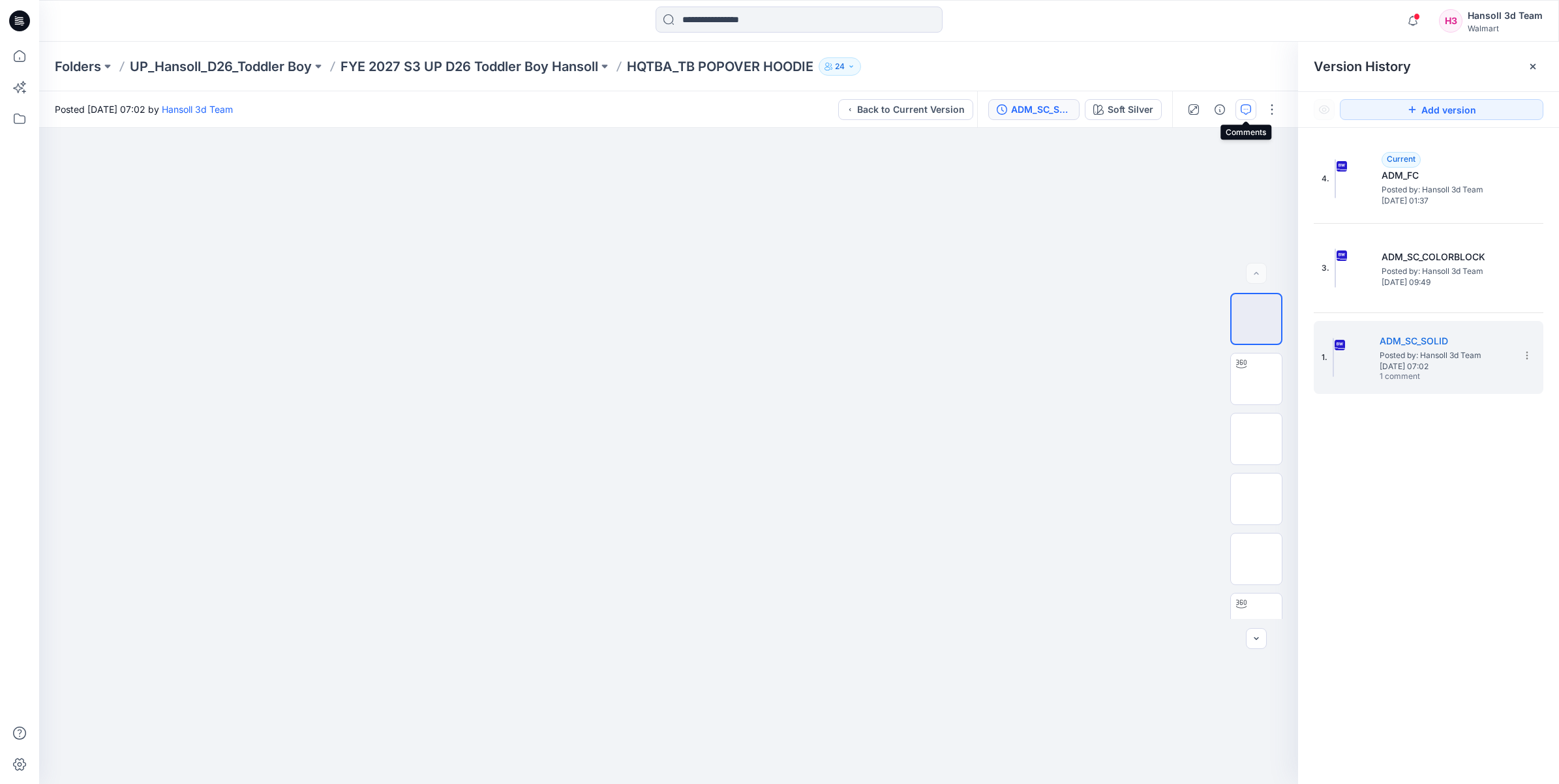
click at [773, 105] on icon "button" at bounding box center [1245, 110] width 10 height 10
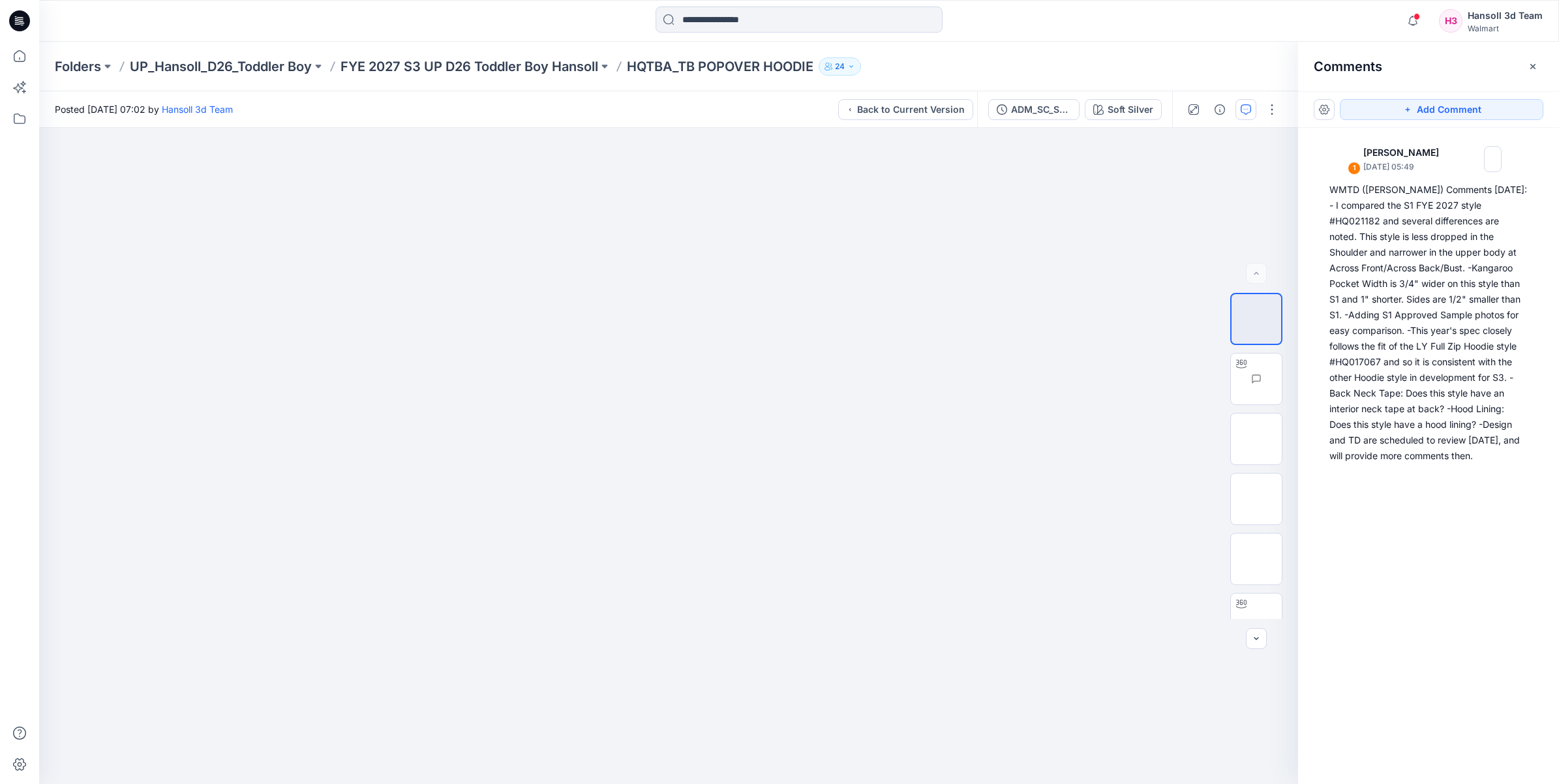
drag, startPoint x: 1524, startPoint y: 454, endPoint x: 1480, endPoint y: 507, distance: 68.9
click at [773, 507] on div "1 [PERSON_NAME] [DATE] 05:49 WMTD ([PERSON_NAME]) Comments [DATE]: - I compared…" at bounding box center [1428, 431] width 261 height 607
